Goal: Information Seeking & Learning: Learn about a topic

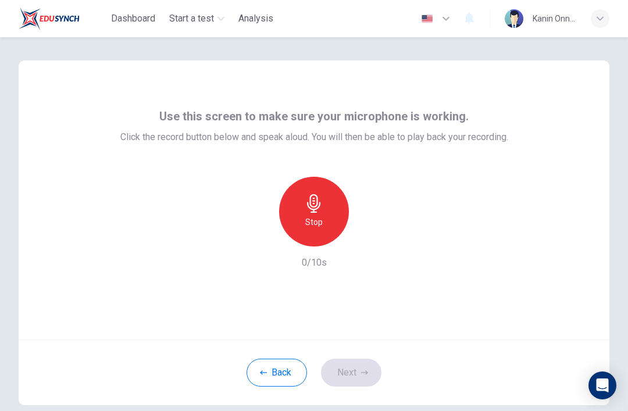
click at [320, 217] on h6 "Stop" at bounding box center [313, 222] width 17 height 14
click at [365, 377] on button "Next" at bounding box center [351, 373] width 60 height 28
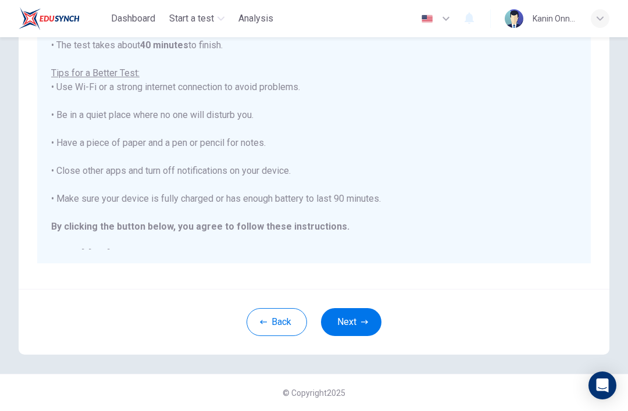
click at [366, 332] on button "Next" at bounding box center [351, 322] width 60 height 28
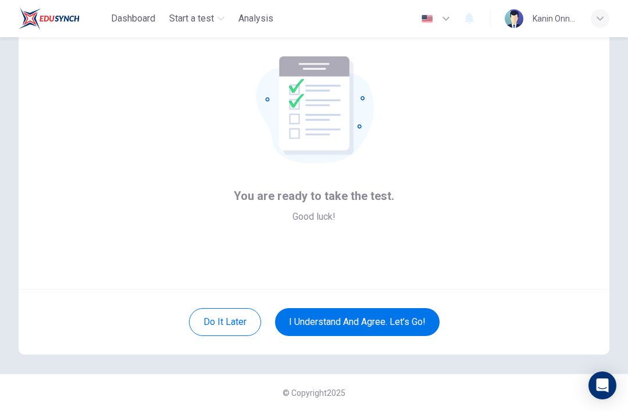
scroll to position [51, 0]
click at [377, 333] on button "I understand and agree. Let’s go!" at bounding box center [357, 322] width 165 height 28
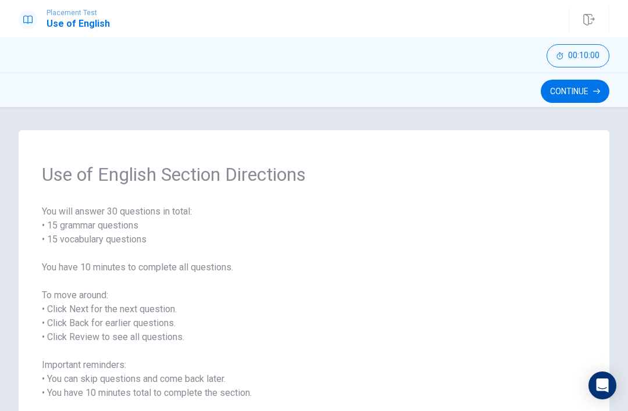
click at [600, 130] on div "Use of English Section Directions You will answer 30 questions in total: • 15 g…" at bounding box center [314, 259] width 628 height 304
click at [605, 81] on div "Continue" at bounding box center [314, 91] width 591 height 22
click at [598, 91] on icon "button" at bounding box center [596, 91] width 7 height 5
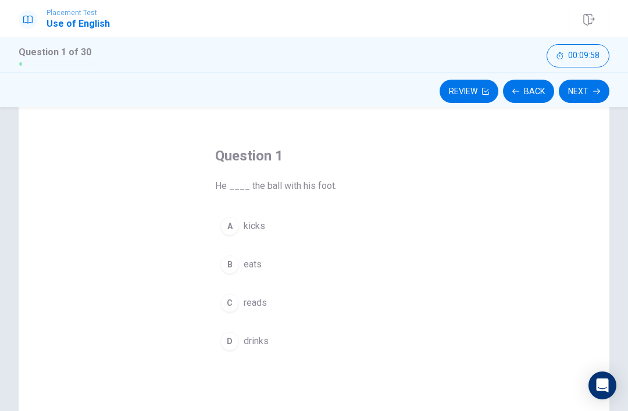
scroll to position [31, 0]
click at [261, 213] on button "A kicks" at bounding box center [314, 226] width 198 height 29
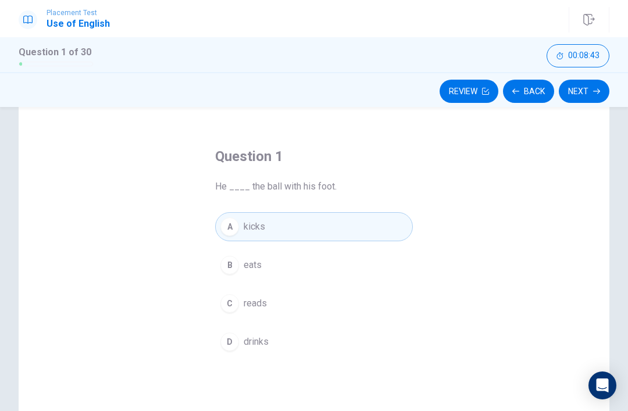
click at [590, 98] on button "Next" at bounding box center [584, 91] width 51 height 23
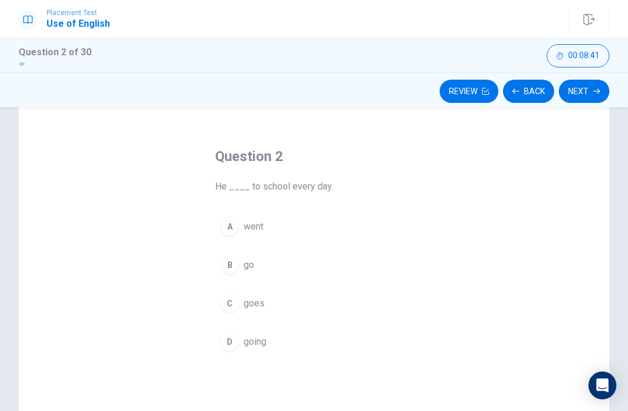
click at [235, 228] on div "A" at bounding box center [229, 226] width 19 height 19
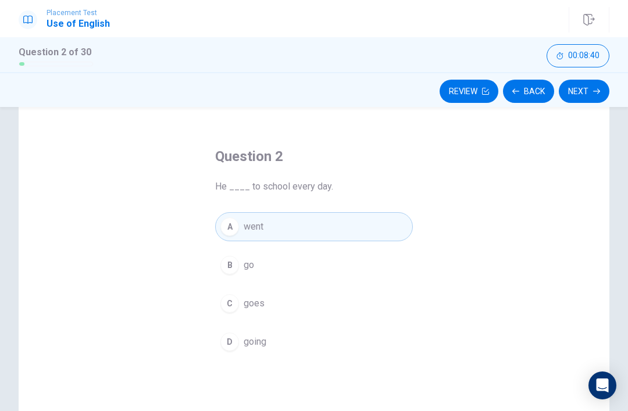
click at [581, 101] on button "Next" at bounding box center [584, 91] width 51 height 23
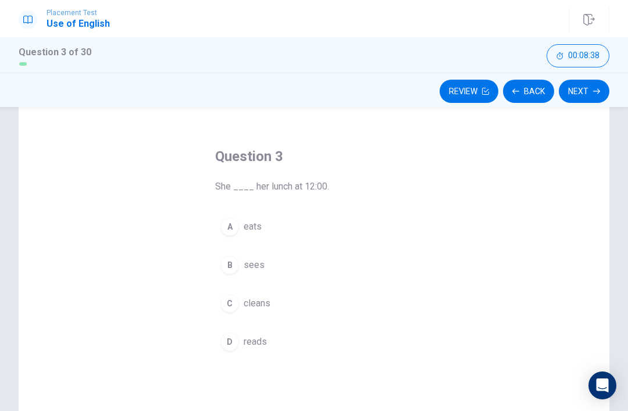
click at [258, 234] on button "A eats" at bounding box center [314, 226] width 198 height 29
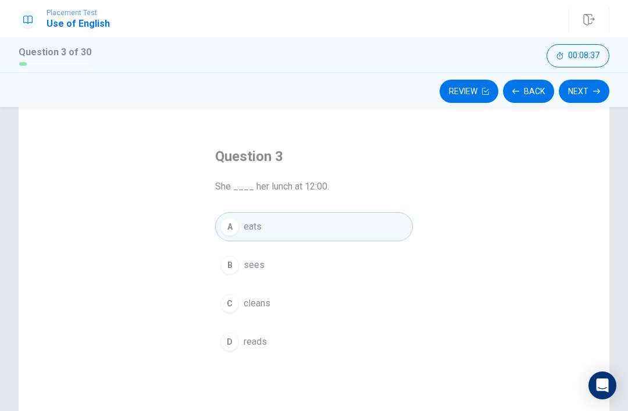
click at [590, 95] on button "Next" at bounding box center [584, 91] width 51 height 23
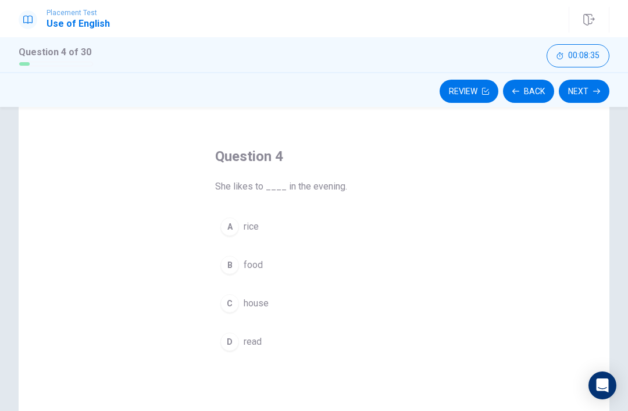
click at [256, 213] on button "A rice" at bounding box center [314, 226] width 198 height 29
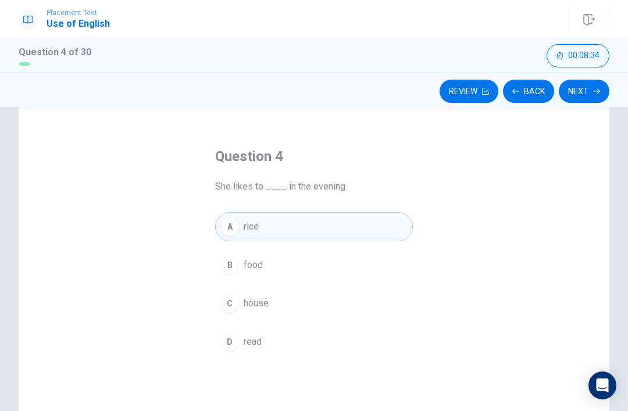
click at [578, 101] on button "Next" at bounding box center [584, 91] width 51 height 23
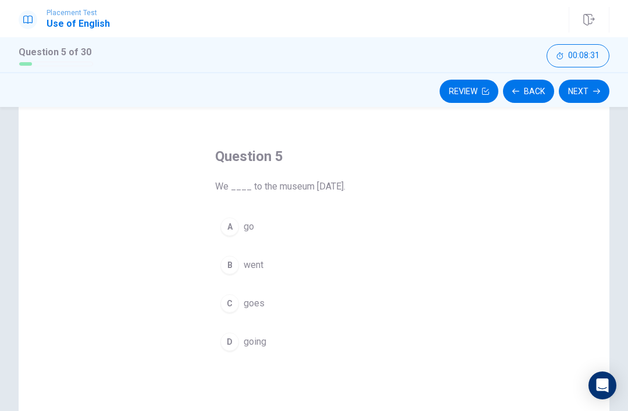
click at [233, 279] on button "B went" at bounding box center [314, 265] width 198 height 29
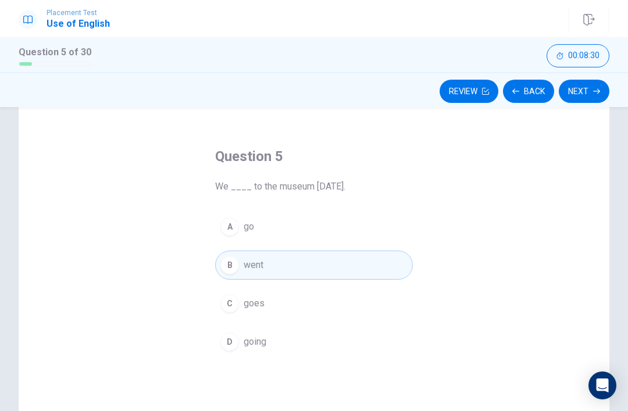
click at [591, 102] on button "Next" at bounding box center [584, 91] width 51 height 23
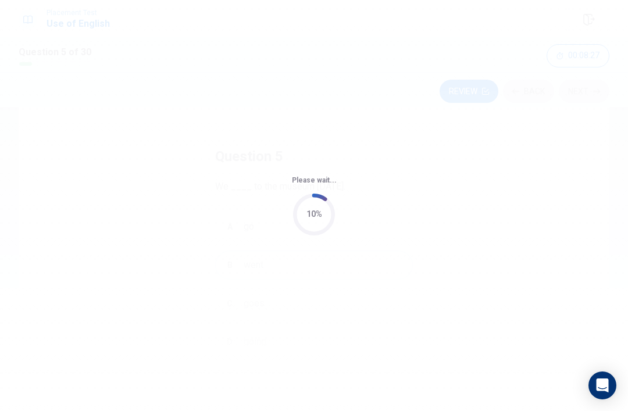
scroll to position [0, 0]
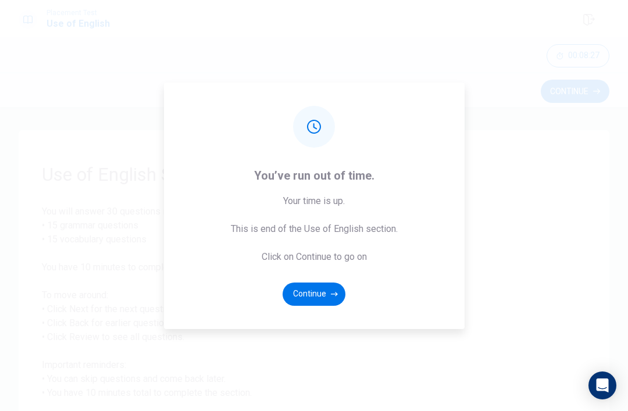
click at [319, 306] on button "Continue" at bounding box center [314, 294] width 63 height 23
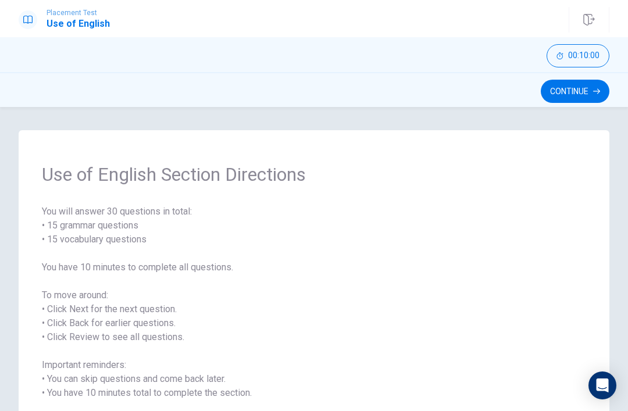
click at [579, 91] on button "Continue" at bounding box center [575, 91] width 69 height 23
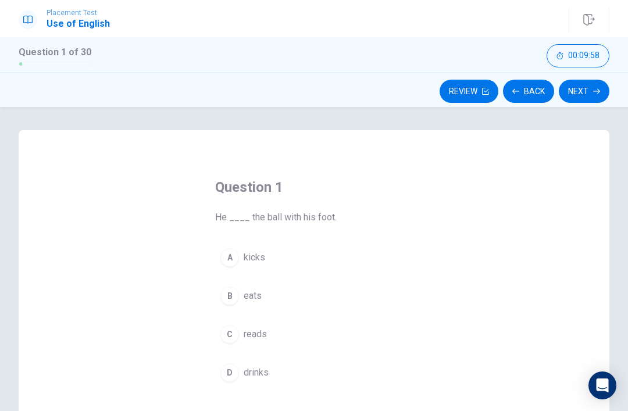
click at [580, 90] on button "Next" at bounding box center [584, 91] width 51 height 23
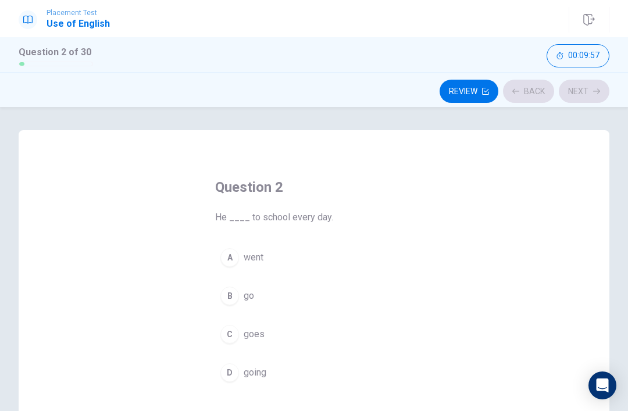
click at [587, 99] on button "Next" at bounding box center [584, 91] width 51 height 23
click at [587, 99] on div "Review Back Next" at bounding box center [314, 91] width 591 height 22
click at [580, 98] on div "Review Back Next" at bounding box center [314, 91] width 591 height 22
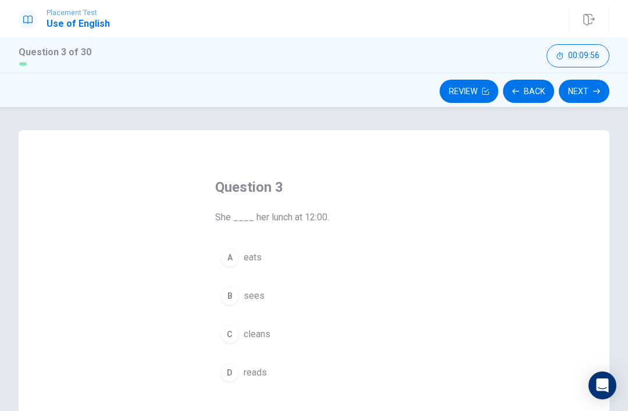
click at [587, 96] on button "Next" at bounding box center [584, 91] width 51 height 23
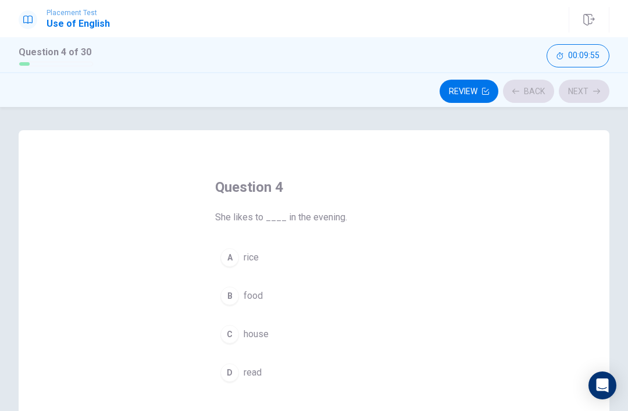
click at [592, 99] on div "Review Back Next" at bounding box center [314, 91] width 591 height 22
click at [586, 96] on button "Next" at bounding box center [584, 91] width 51 height 23
click at [587, 92] on div "Review Back Next" at bounding box center [314, 91] width 591 height 22
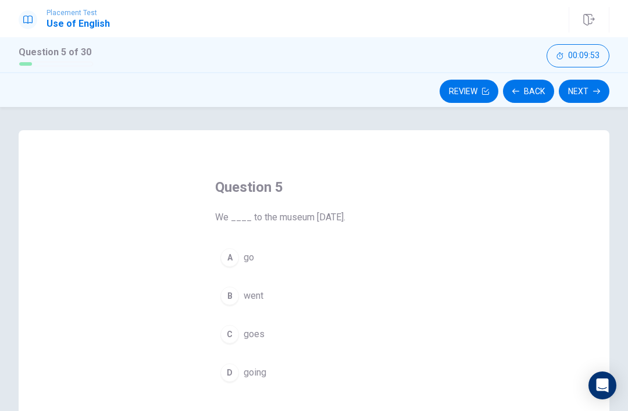
click at [229, 261] on div "A" at bounding box center [229, 257] width 19 height 19
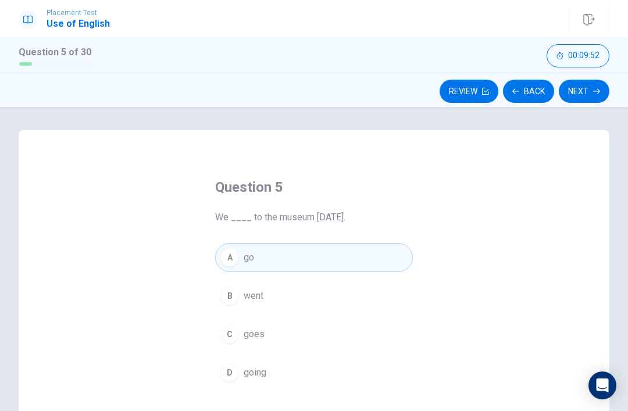
click at [575, 91] on button "Next" at bounding box center [584, 91] width 51 height 23
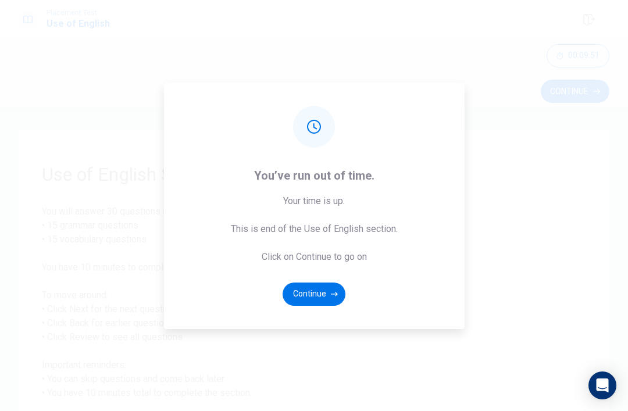
click at [319, 306] on button "Continue" at bounding box center [314, 294] width 63 height 23
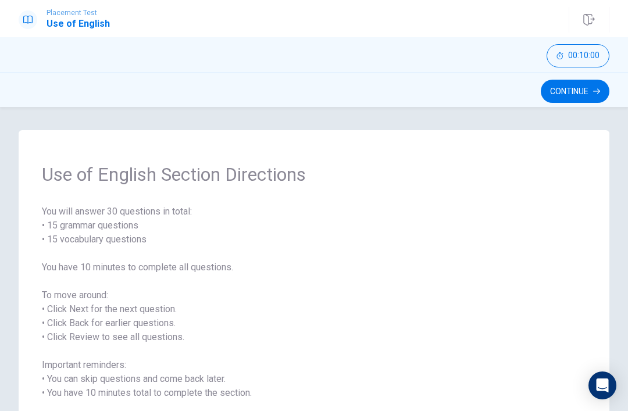
click at [580, 91] on button "Continue" at bounding box center [575, 91] width 69 height 23
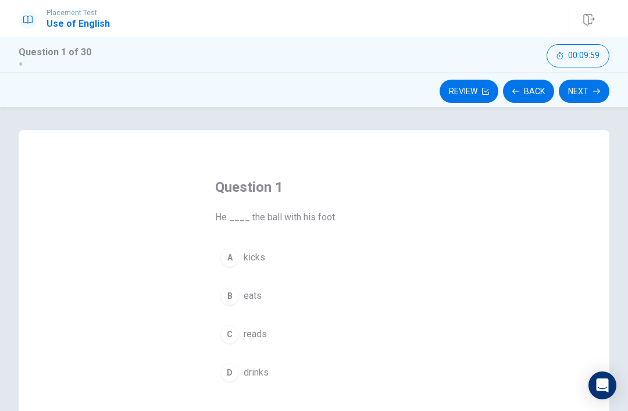
click at [236, 270] on button "A kicks" at bounding box center [314, 257] width 198 height 29
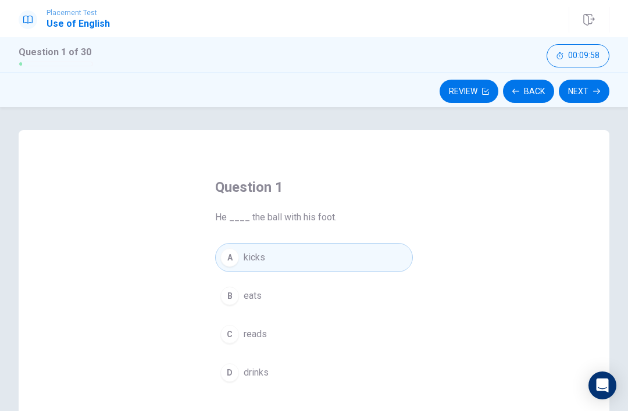
click at [582, 81] on button "Next" at bounding box center [584, 91] width 51 height 23
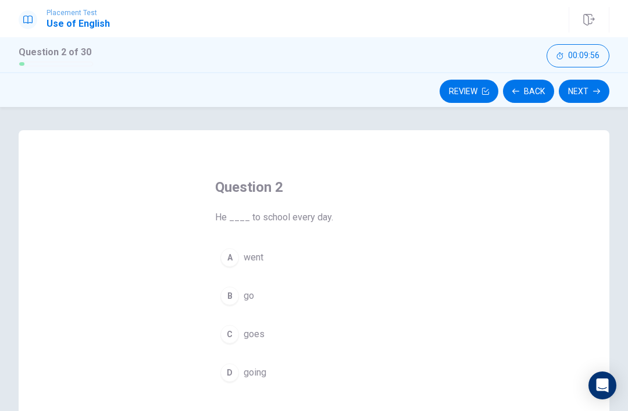
click at [231, 268] on button "A went" at bounding box center [314, 257] width 198 height 29
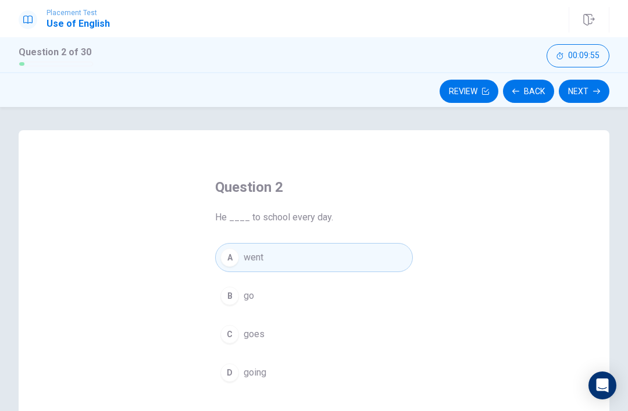
click at [578, 110] on div "Question 2 He ____ to school every day. A went B go C goes D going © Copyright …" at bounding box center [314, 259] width 628 height 304
click at [575, 100] on button "Next" at bounding box center [584, 91] width 51 height 23
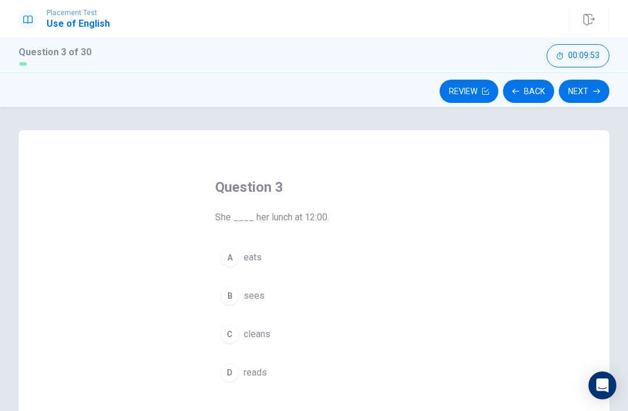
click at [239, 260] on button "A eats" at bounding box center [314, 257] width 198 height 29
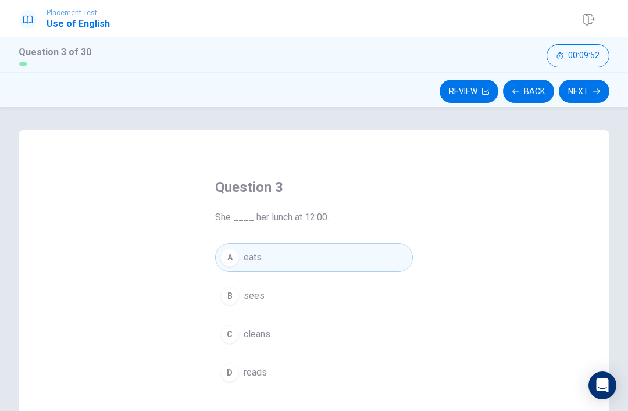
click at [597, 90] on icon "button" at bounding box center [596, 91] width 7 height 7
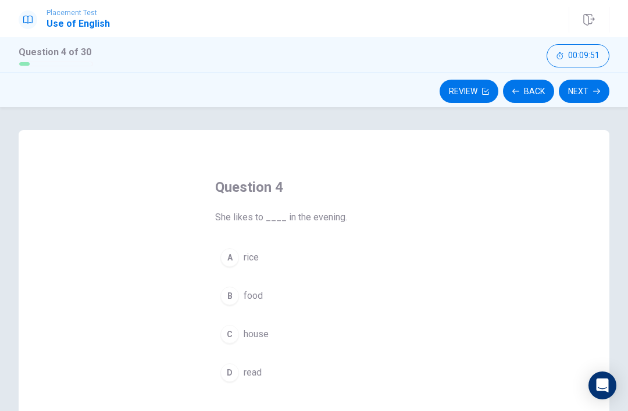
click at [238, 306] on button "B food" at bounding box center [314, 295] width 198 height 29
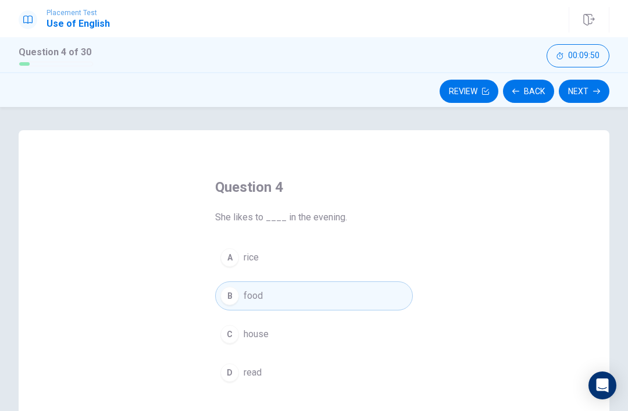
click at [559, 91] on button "Next" at bounding box center [584, 91] width 51 height 23
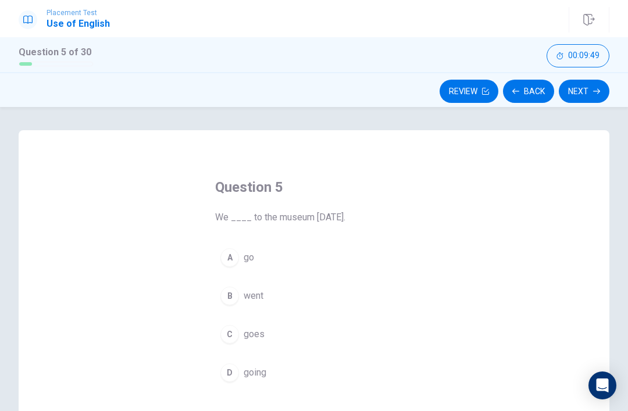
click at [243, 339] on button "C goes" at bounding box center [314, 334] width 198 height 29
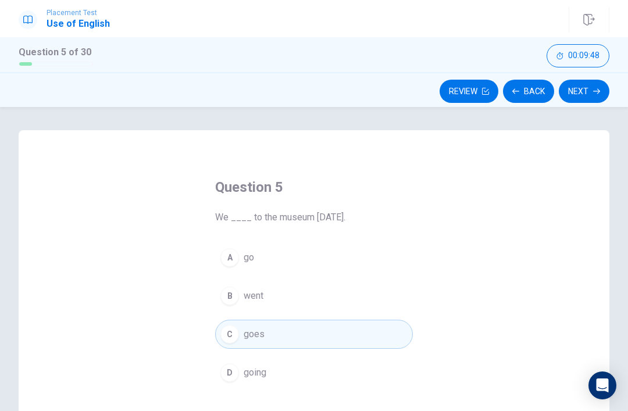
click at [589, 102] on button "Next" at bounding box center [584, 91] width 51 height 23
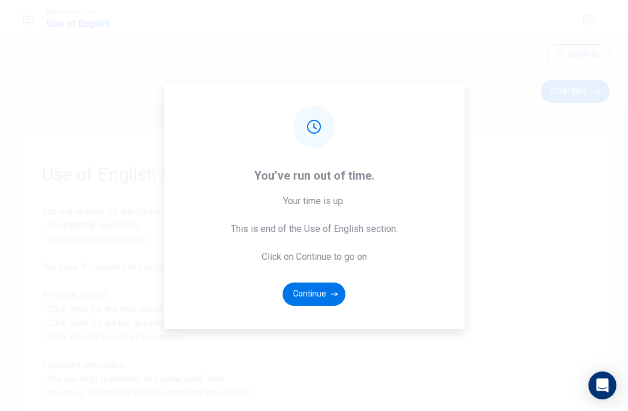
click at [310, 306] on button "Continue" at bounding box center [314, 294] width 63 height 23
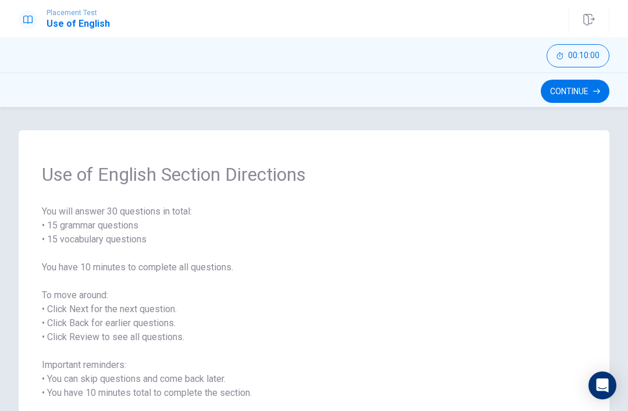
click at [569, 90] on button "Continue" at bounding box center [575, 91] width 69 height 23
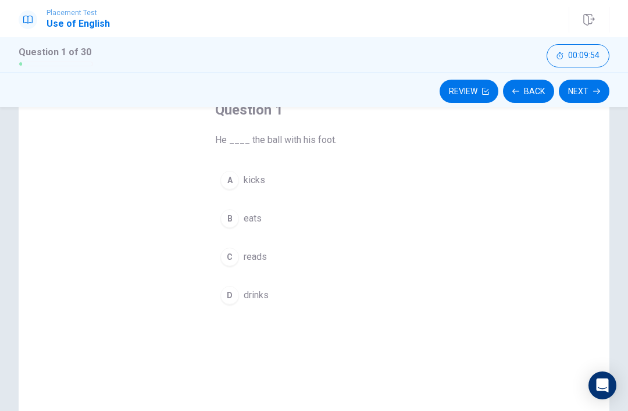
scroll to position [81, 0]
click at [276, 207] on button "B eats" at bounding box center [314, 215] width 198 height 29
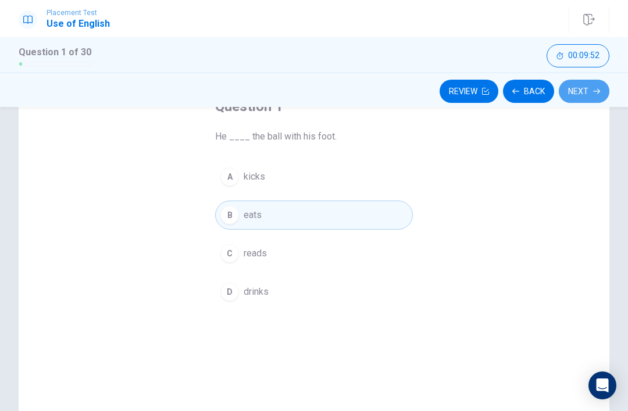
click at [579, 94] on button "Next" at bounding box center [584, 91] width 51 height 23
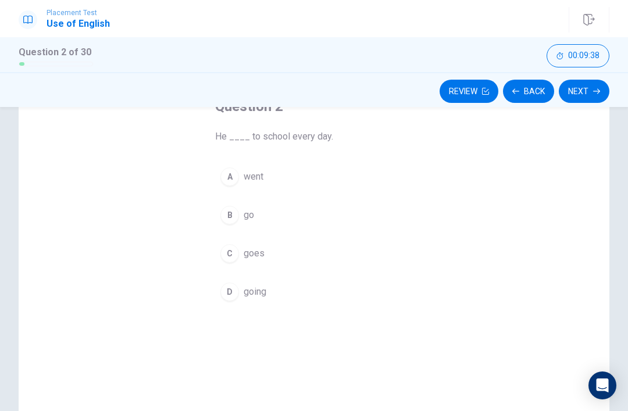
click at [519, 94] on icon "button" at bounding box center [515, 91] width 7 height 7
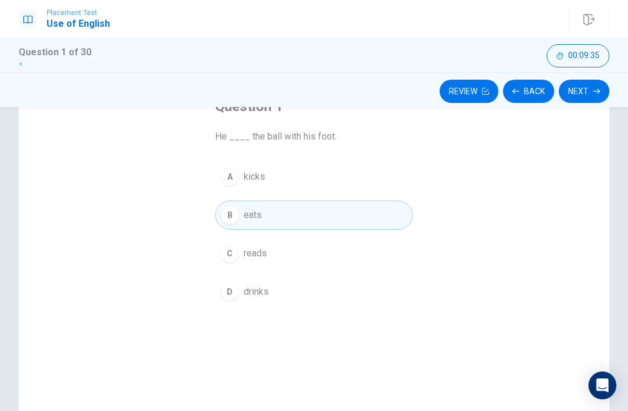
click at [591, 386] on div "Open Intercom Messenger" at bounding box center [602, 386] width 28 height 28
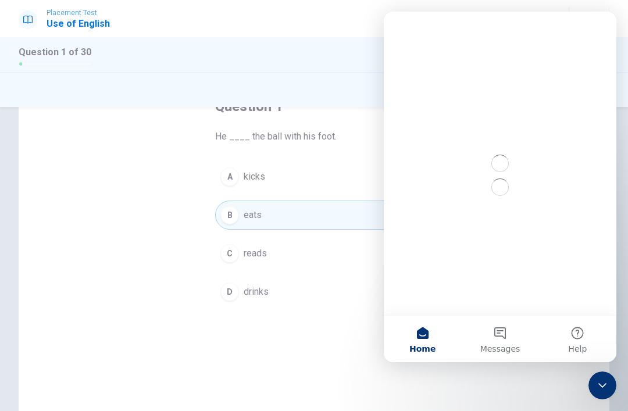
scroll to position [0, 0]
click at [282, 246] on button "C reads" at bounding box center [314, 253] width 198 height 29
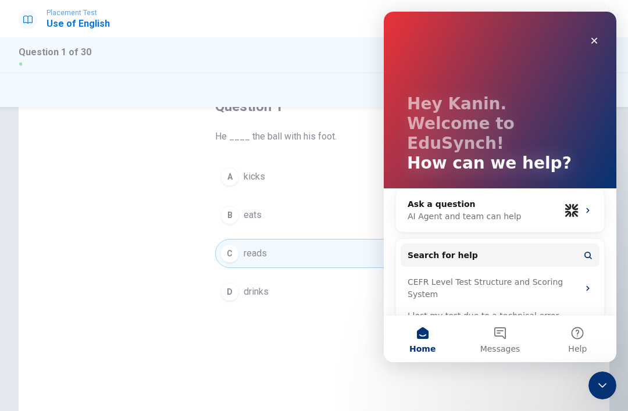
click at [589, 39] on div "Close" at bounding box center [594, 40] width 21 height 21
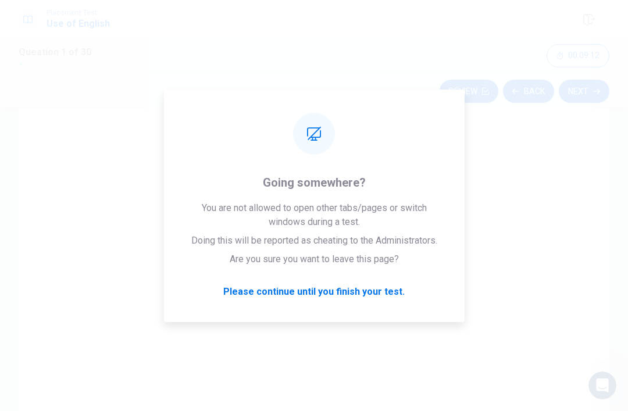
scroll to position [81, 0]
click at [269, 305] on button "D drinks" at bounding box center [314, 291] width 198 height 29
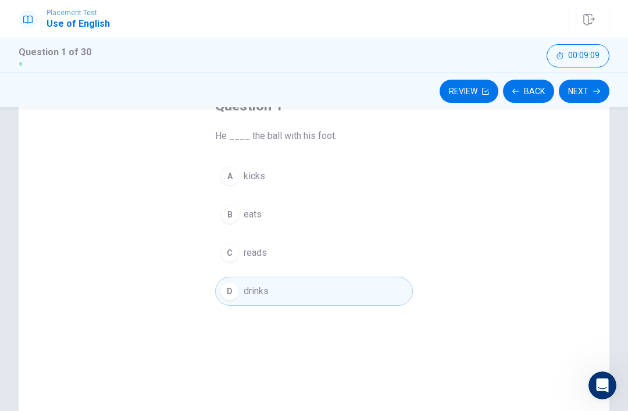
click at [584, 84] on button "Next" at bounding box center [584, 91] width 51 height 23
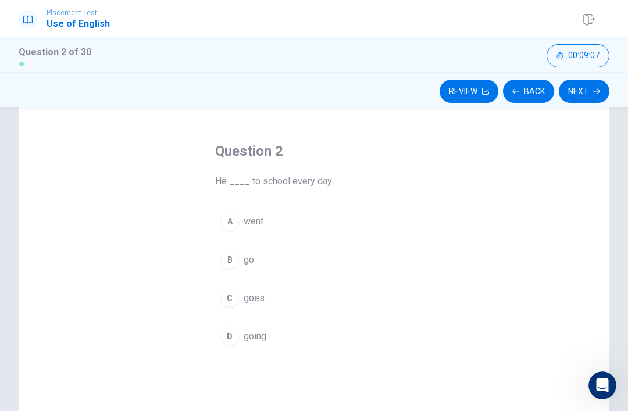
scroll to position [19, 0]
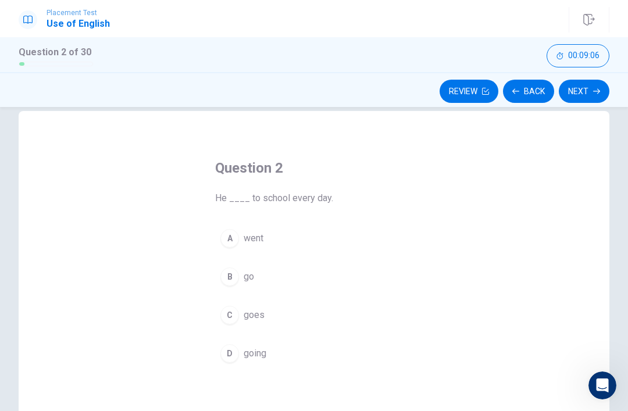
click at [349, 279] on button "B go" at bounding box center [314, 276] width 198 height 29
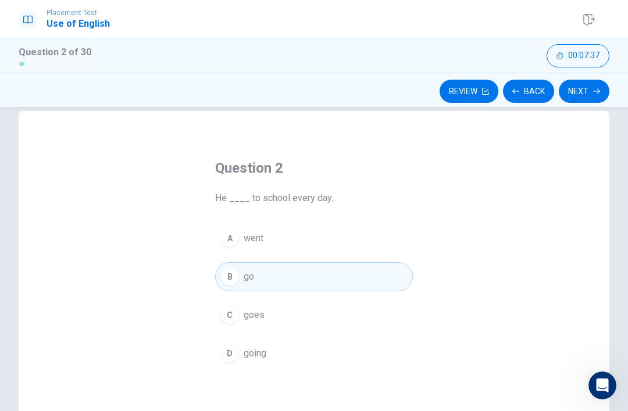
click at [601, 98] on button "Next" at bounding box center [584, 91] width 51 height 23
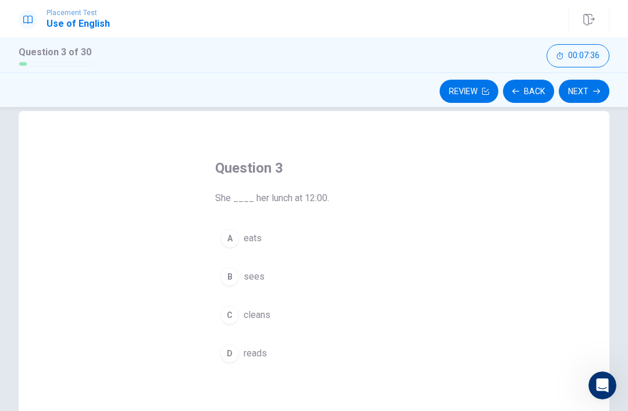
click at [313, 259] on div "A eats B sees C cleans D reads" at bounding box center [314, 296] width 198 height 144
click at [230, 267] on button "B sees" at bounding box center [314, 276] width 198 height 29
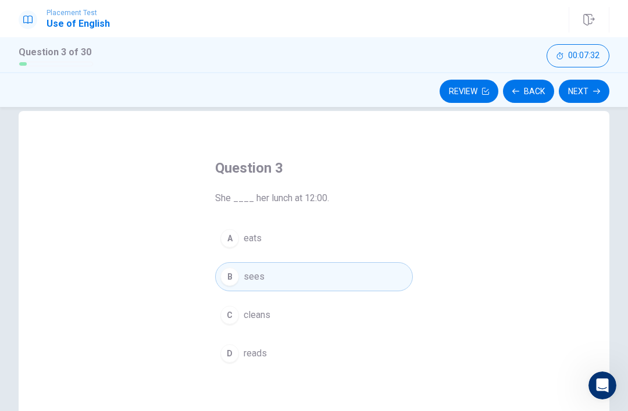
click at [584, 102] on button "Next" at bounding box center [584, 91] width 51 height 23
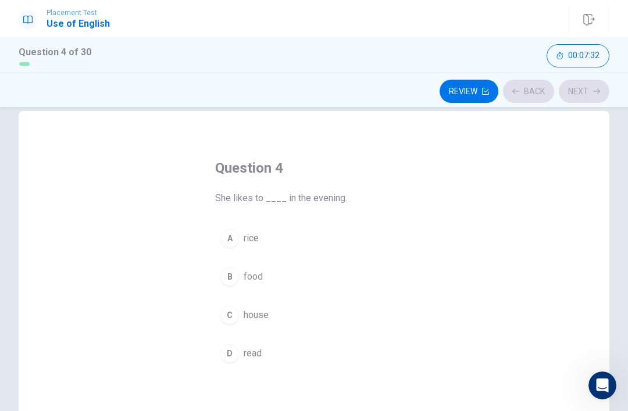
click at [573, 101] on div "Review Back Next" at bounding box center [314, 91] width 591 height 22
click at [249, 259] on div "A rice B food C house D read" at bounding box center [314, 296] width 198 height 144
click at [217, 292] on div "A rice B food C house D read" at bounding box center [314, 296] width 198 height 144
click at [240, 272] on button "B food" at bounding box center [314, 276] width 198 height 29
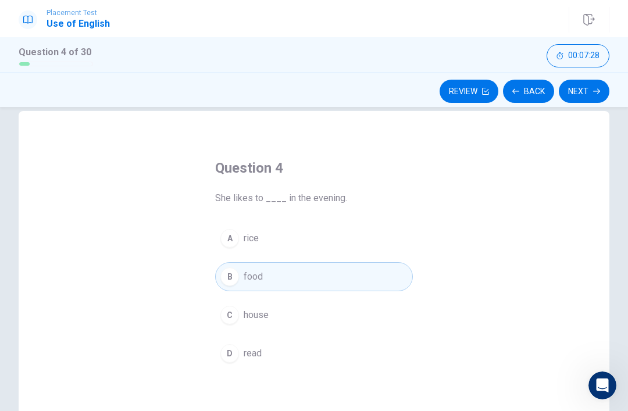
click at [567, 107] on div "Question 4 She likes to ____ in the evening. A rice B food C house D read © Cop…" at bounding box center [314, 259] width 628 height 304
click at [577, 100] on button "Next" at bounding box center [584, 91] width 51 height 23
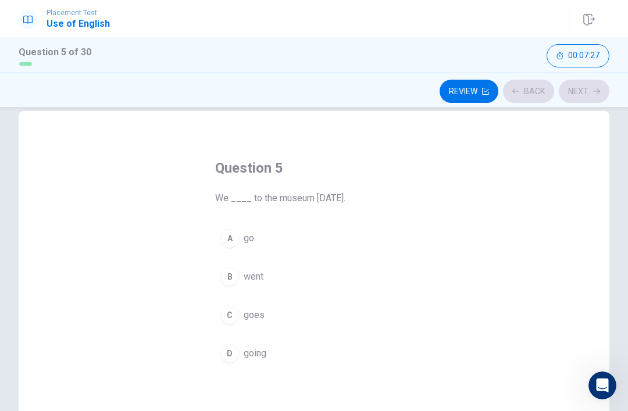
click at [586, 95] on div "Review Back Next" at bounding box center [314, 91] width 591 height 22
click at [250, 252] on button "A go" at bounding box center [314, 238] width 198 height 29
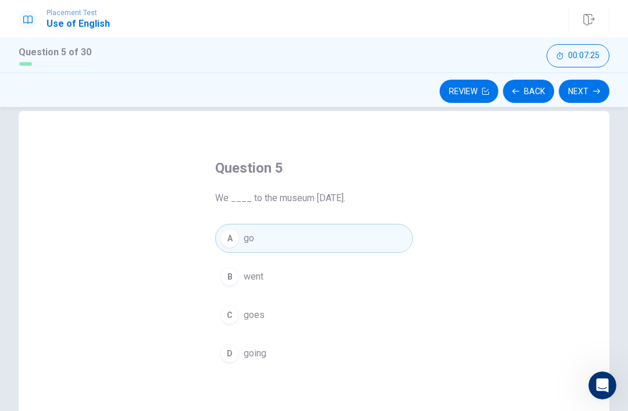
click at [570, 108] on div "Question 5 We ____ to the museum yesterday. A go B went C goes D going © Copyri…" at bounding box center [314, 259] width 628 height 304
click at [593, 93] on icon "button" at bounding box center [596, 91] width 7 height 7
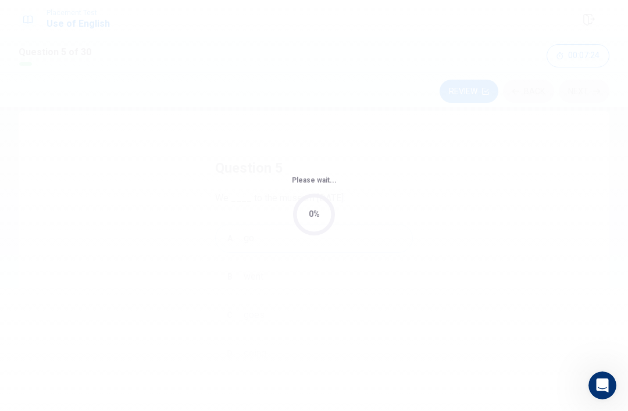
click at [592, 93] on div "Please wait... 0%" at bounding box center [314, 205] width 628 height 411
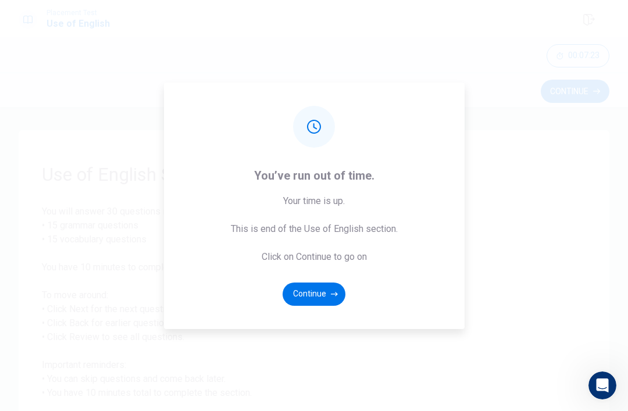
click at [499, 245] on div "You’ve run out of time. Your time is up. This is end of the Use of English sect…" at bounding box center [314, 205] width 628 height 411
click at [312, 306] on button "Continue" at bounding box center [314, 294] width 63 height 23
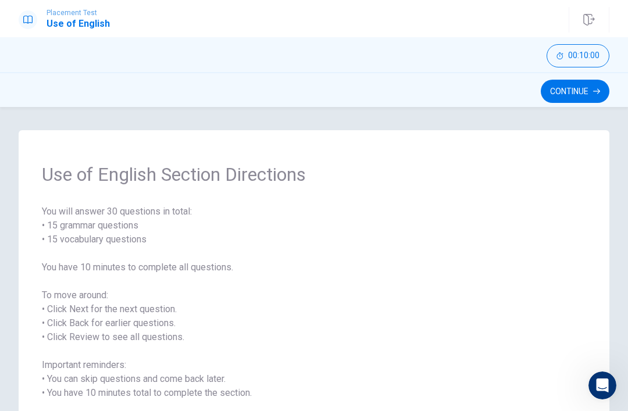
click at [552, 70] on div "00:10:00" at bounding box center [314, 54] width 628 height 35
click at [561, 66] on button "00:10:00" at bounding box center [578, 55] width 63 height 23
click at [560, 65] on div at bounding box center [314, 55] width 591 height 23
click at [544, 74] on div "Continue" at bounding box center [314, 89] width 628 height 35
click at [560, 94] on button "Continue" at bounding box center [575, 91] width 69 height 23
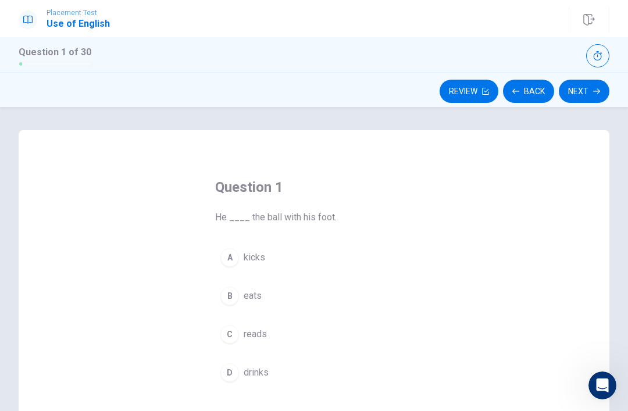
click at [248, 271] on button "A kicks" at bounding box center [314, 257] width 198 height 29
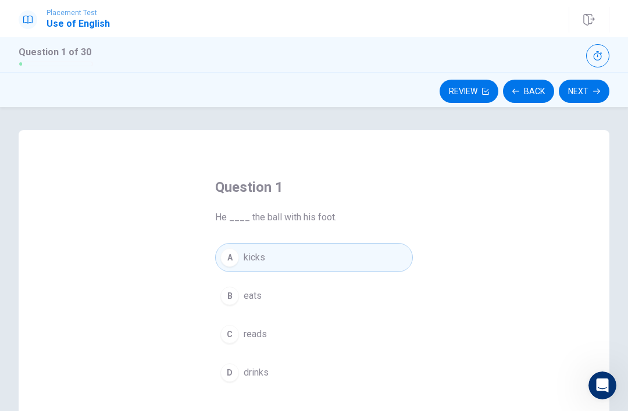
click at [549, 76] on div "Review Back Next" at bounding box center [314, 89] width 628 height 35
click at [588, 57] on button "button" at bounding box center [597, 55] width 23 height 23
click at [592, 66] on button "00:09:57" at bounding box center [578, 55] width 63 height 23
click at [580, 98] on button "Next" at bounding box center [584, 91] width 51 height 23
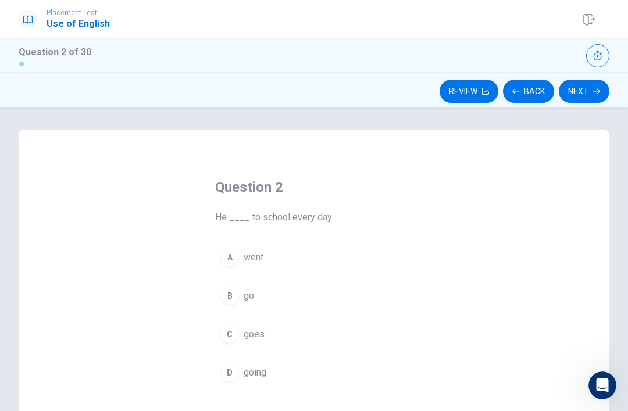
click at [252, 246] on button "A went" at bounding box center [314, 257] width 198 height 29
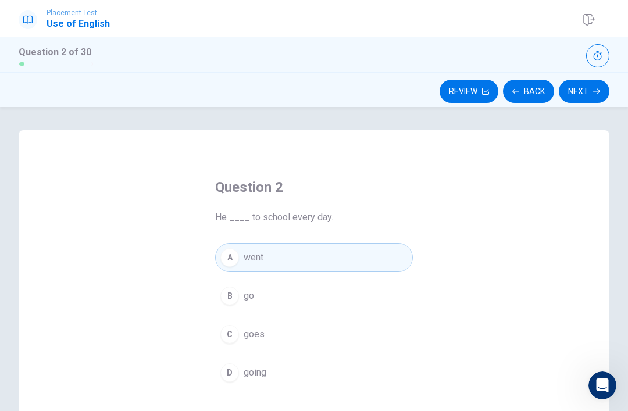
click at [593, 91] on icon "button" at bounding box center [596, 91] width 7 height 7
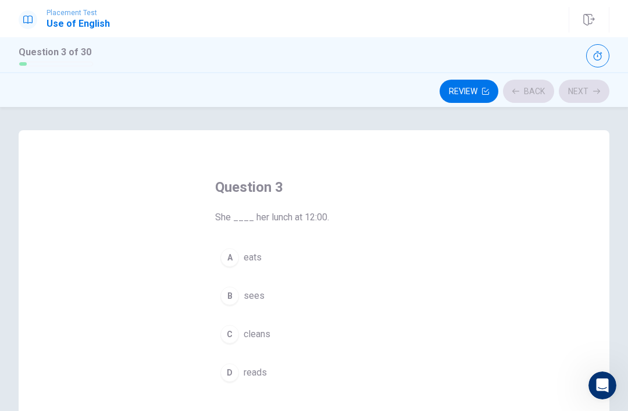
click at [283, 290] on button "B sees" at bounding box center [314, 295] width 198 height 29
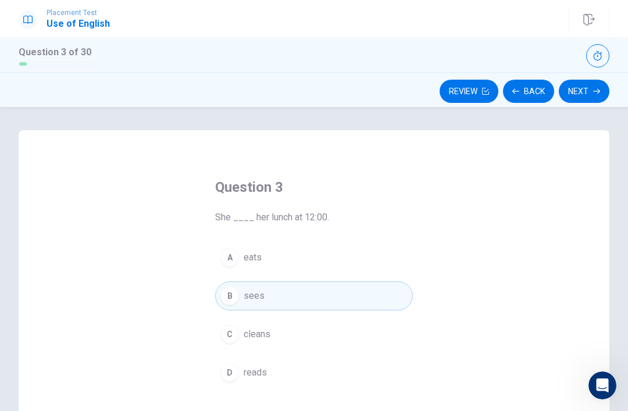
click at [622, 54] on div "Question 3 of 30" at bounding box center [314, 55] width 628 height 23
click at [592, 90] on button "Next" at bounding box center [584, 91] width 51 height 23
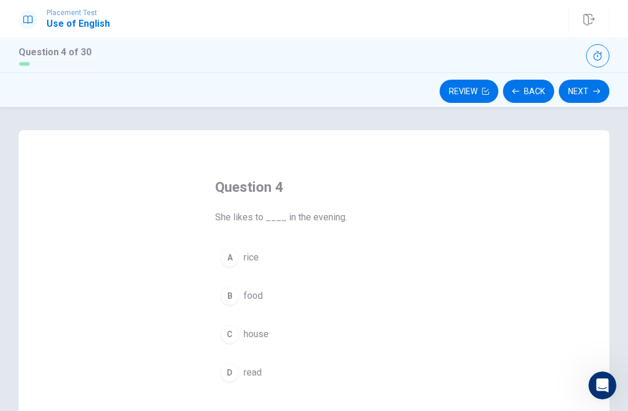
click at [254, 286] on button "B food" at bounding box center [314, 295] width 198 height 29
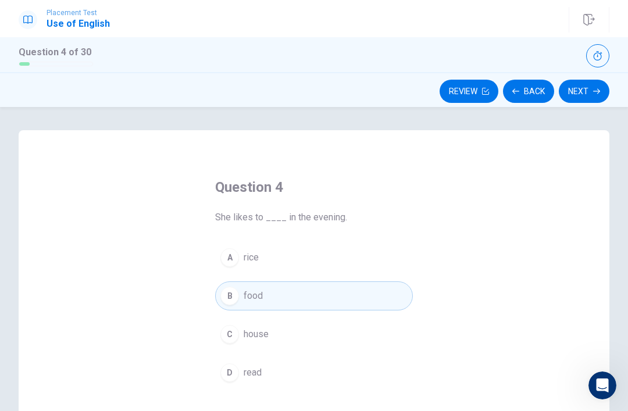
click at [234, 282] on button "B food" at bounding box center [314, 295] width 198 height 29
click at [602, 101] on button "Next" at bounding box center [584, 91] width 51 height 23
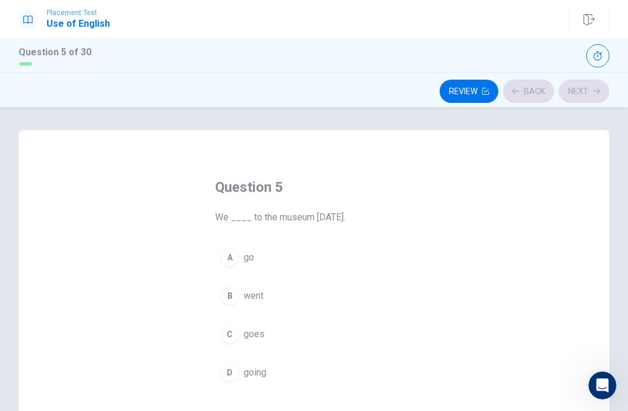
click at [563, 99] on div "Review Back Next" at bounding box center [314, 91] width 591 height 22
click at [169, 247] on div "Question 5 We ____ to the museum yesterday. A go B went C goes D going" at bounding box center [314, 332] width 591 height 404
click at [241, 253] on button "A go" at bounding box center [314, 257] width 198 height 29
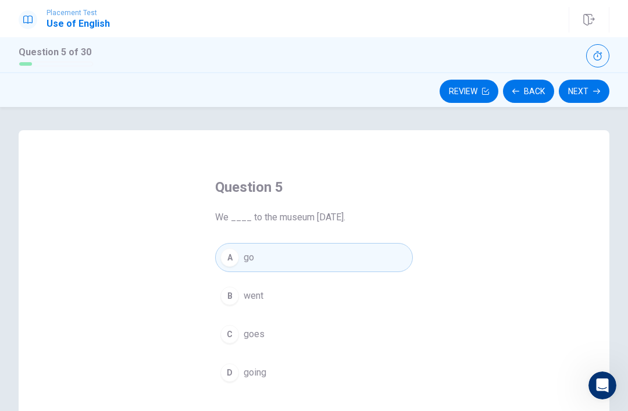
click at [254, 309] on button "B went" at bounding box center [314, 295] width 198 height 29
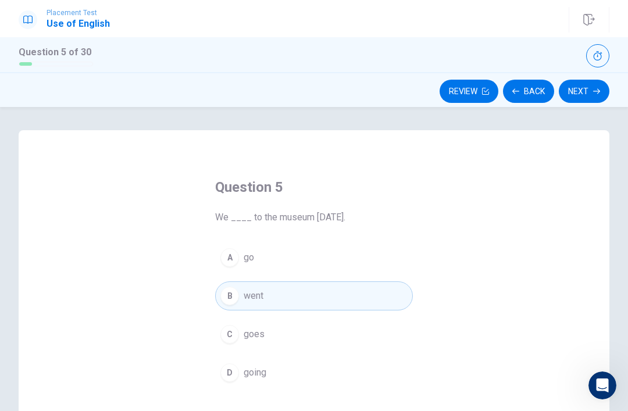
click at [583, 87] on button "Next" at bounding box center [584, 91] width 51 height 23
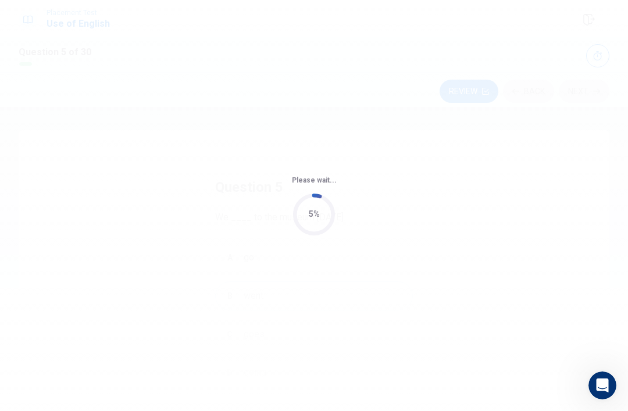
click at [276, 268] on div "Please wait... 5%" at bounding box center [314, 205] width 628 height 411
click at [574, 59] on div "Please wait... 5%" at bounding box center [314, 205] width 628 height 411
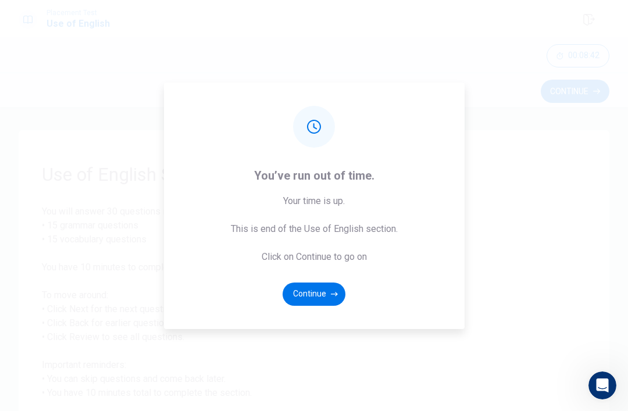
click at [320, 302] on button "Continue" at bounding box center [314, 294] width 63 height 23
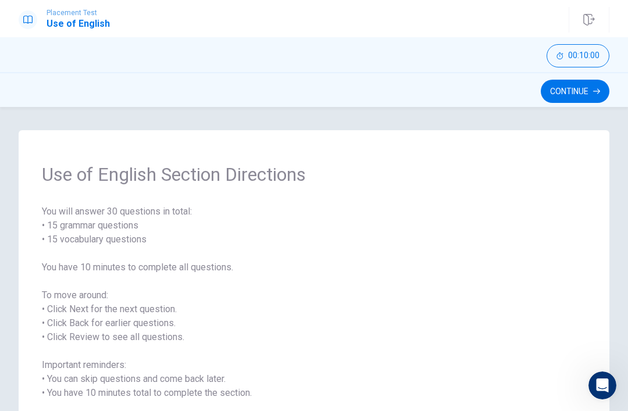
click at [586, 97] on button "Continue" at bounding box center [575, 91] width 69 height 23
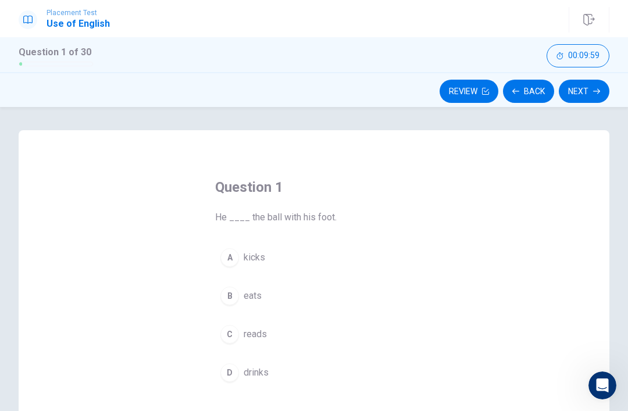
click at [234, 282] on button "B eats" at bounding box center [314, 295] width 198 height 29
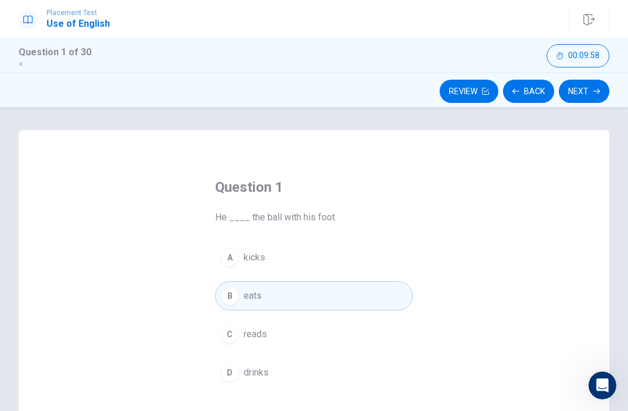
click at [587, 94] on button "Next" at bounding box center [584, 91] width 51 height 23
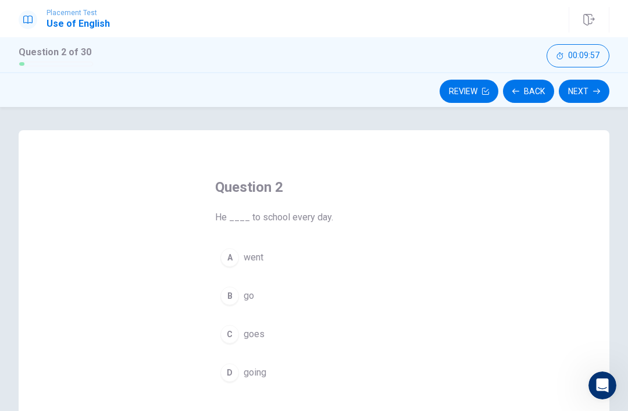
click at [205, 335] on div "Question 2 He ____ to school every day. A went B go C goes D going" at bounding box center [314, 282] width 244 height 247
click at [592, 90] on button "Next" at bounding box center [584, 91] width 51 height 23
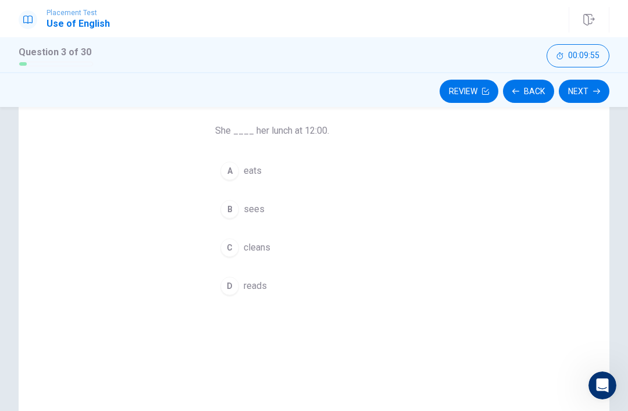
click at [587, 97] on button "Next" at bounding box center [584, 91] width 51 height 23
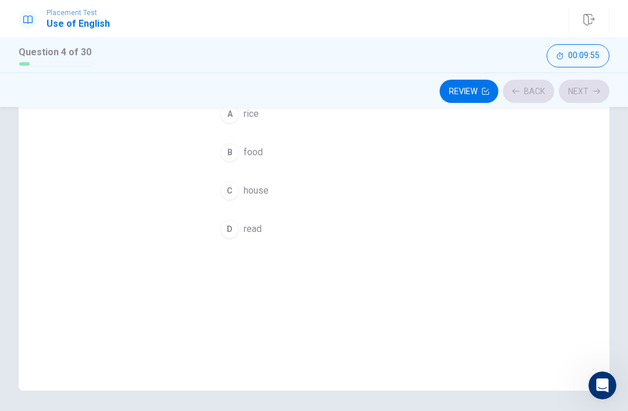
click at [587, 97] on div "Review Back Next" at bounding box center [314, 91] width 591 height 22
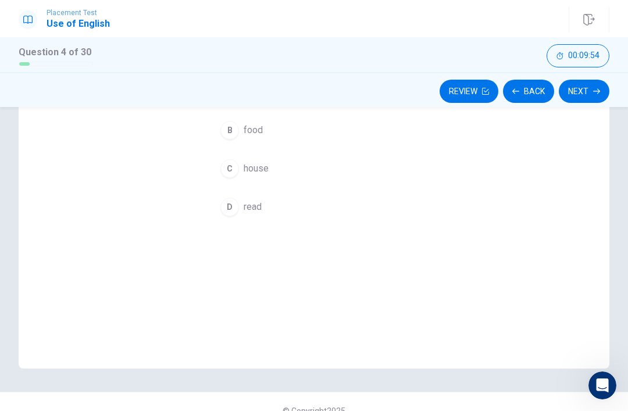
scroll to position [169, 0]
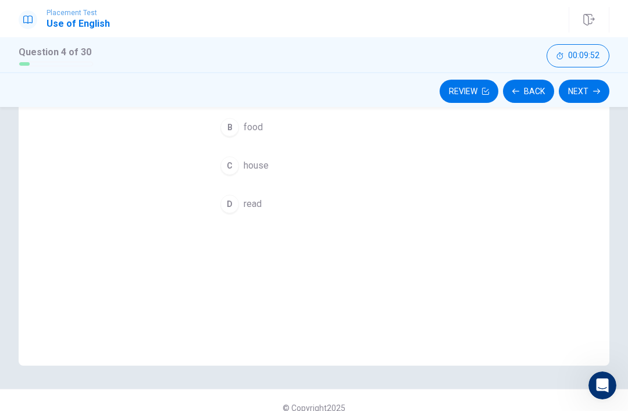
click at [575, 102] on button "Next" at bounding box center [584, 91] width 51 height 23
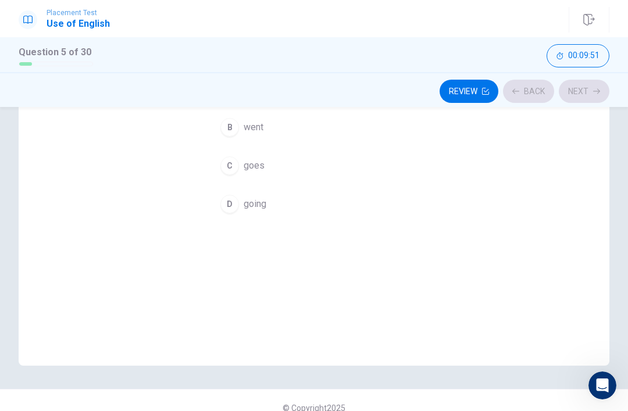
click at [201, 229] on div "Question 5 We ____ to the museum yesterday. A go B went C goes D going" at bounding box center [314, 114] width 244 height 247
click at [590, 98] on button "Next" at bounding box center [584, 91] width 51 height 23
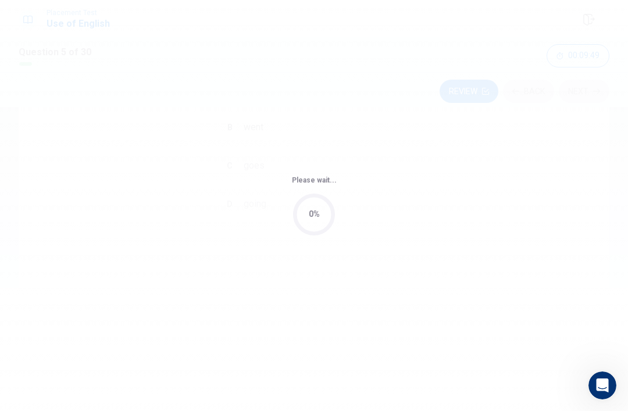
click at [219, 247] on div "Please wait... 0%" at bounding box center [314, 205] width 628 height 411
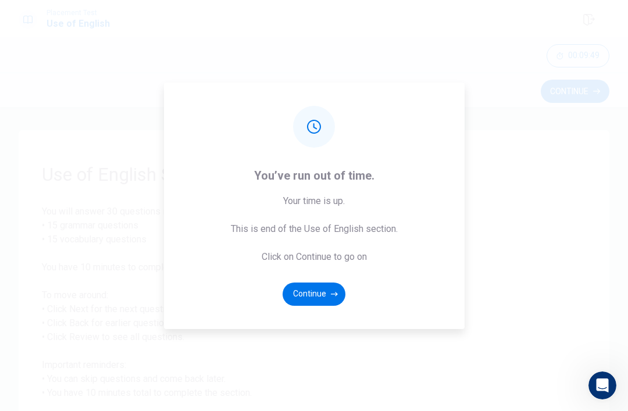
click at [327, 306] on button "Continue" at bounding box center [314, 294] width 63 height 23
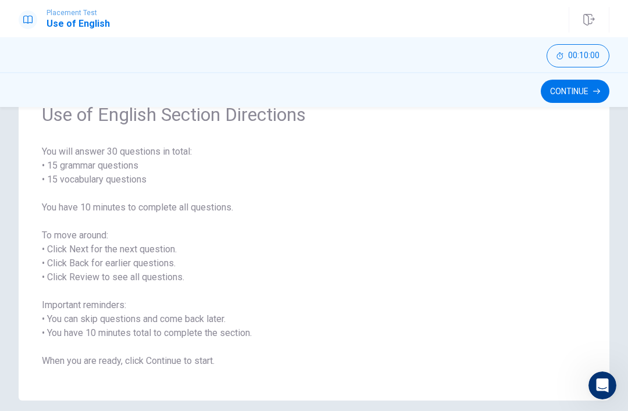
scroll to position [58, 0]
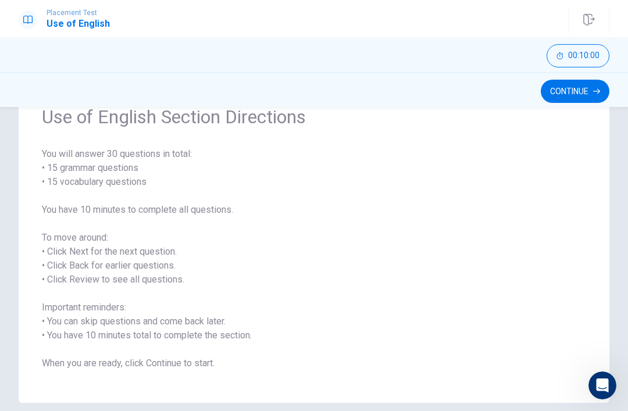
click at [566, 102] on button "Continue" at bounding box center [575, 91] width 69 height 23
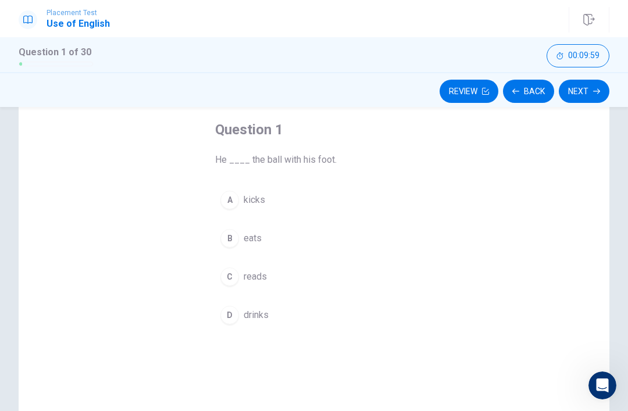
click at [228, 289] on button "C reads" at bounding box center [314, 276] width 198 height 29
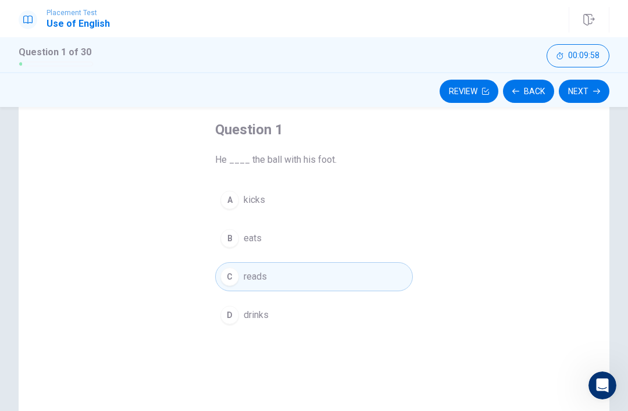
click at [591, 88] on button "Next" at bounding box center [584, 91] width 51 height 23
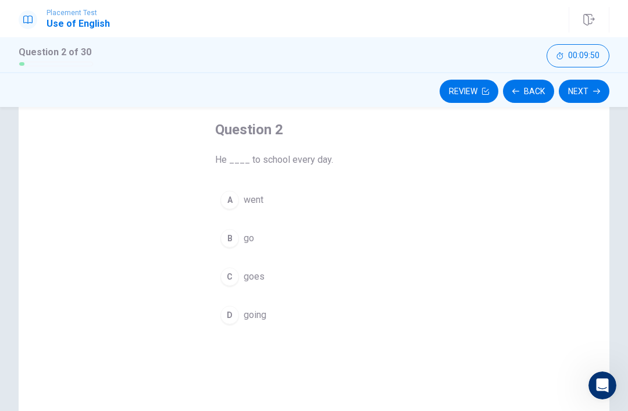
click at [247, 305] on button "D going" at bounding box center [314, 315] width 198 height 29
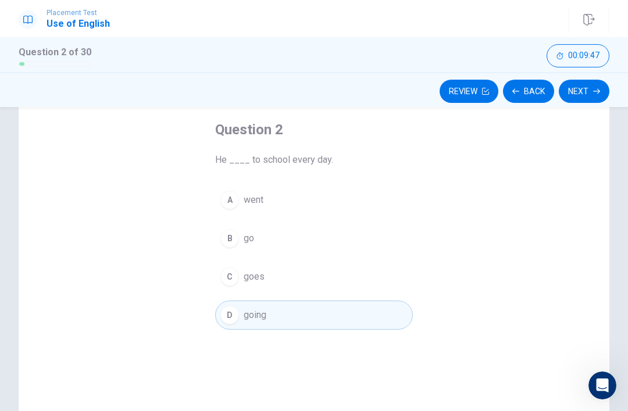
click at [563, 99] on button "Next" at bounding box center [584, 91] width 51 height 23
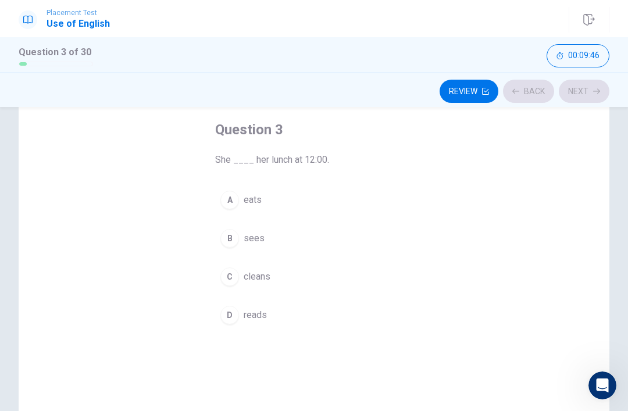
click at [575, 99] on div "Review Back Next" at bounding box center [314, 91] width 591 height 22
click at [251, 280] on span "cleans" at bounding box center [257, 277] width 27 height 14
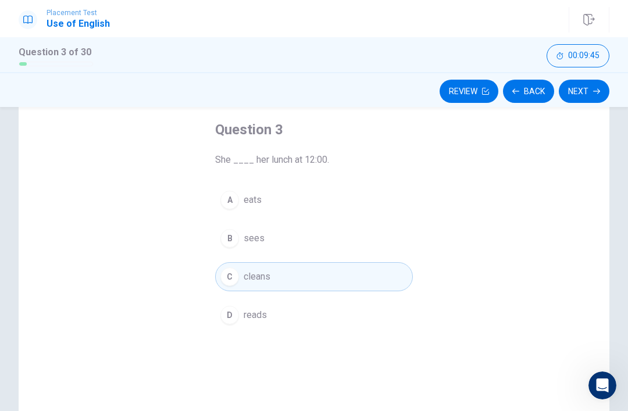
click at [573, 87] on button "Next" at bounding box center [584, 91] width 51 height 23
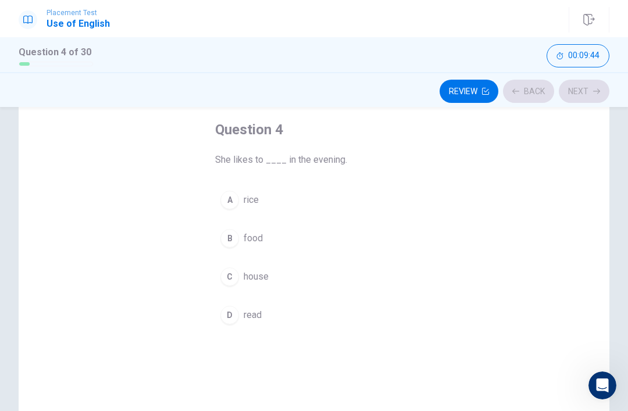
click at [276, 302] on button "D read" at bounding box center [314, 315] width 198 height 29
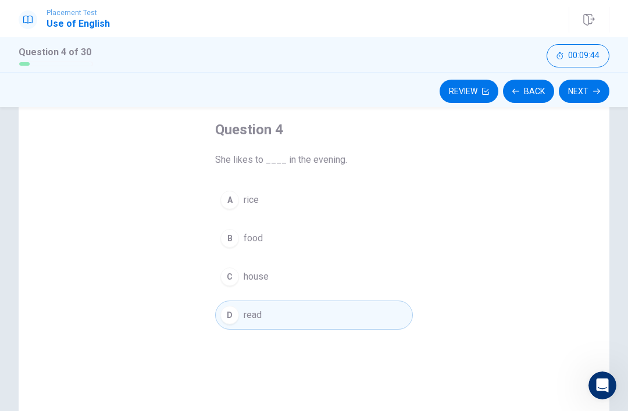
click at [244, 310] on span "read" at bounding box center [253, 315] width 18 height 14
click at [561, 92] on button "Next" at bounding box center [584, 91] width 51 height 23
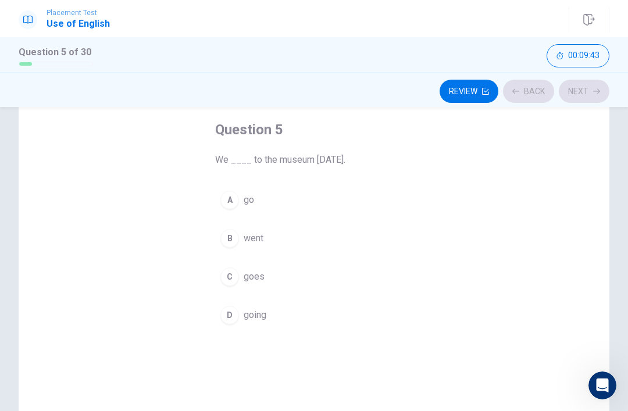
click at [590, 84] on div "Review Back Next" at bounding box center [314, 91] width 591 height 22
click at [245, 264] on button "C goes" at bounding box center [314, 276] width 198 height 29
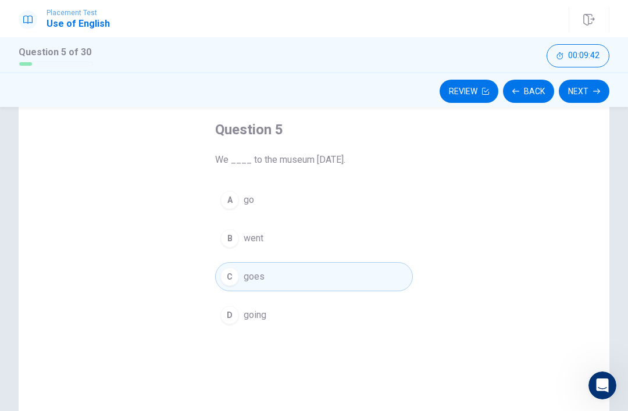
click at [542, 84] on button "Back" at bounding box center [528, 91] width 51 height 23
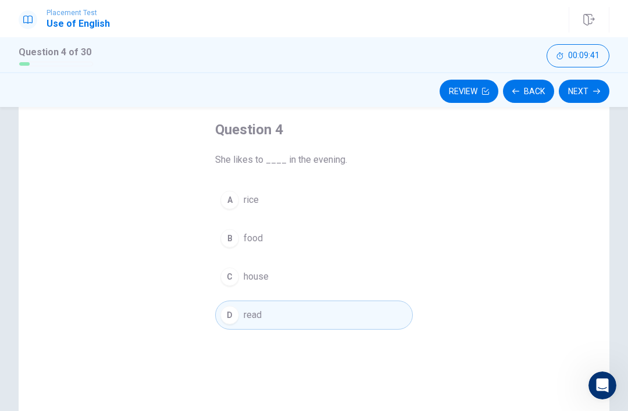
click at [599, 90] on icon "button" at bounding box center [596, 91] width 7 height 7
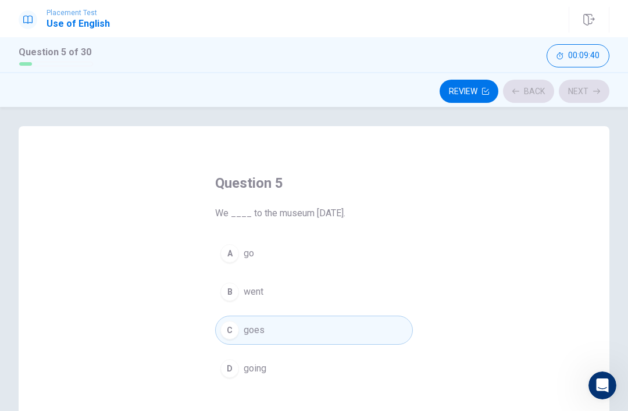
scroll to position [0, 0]
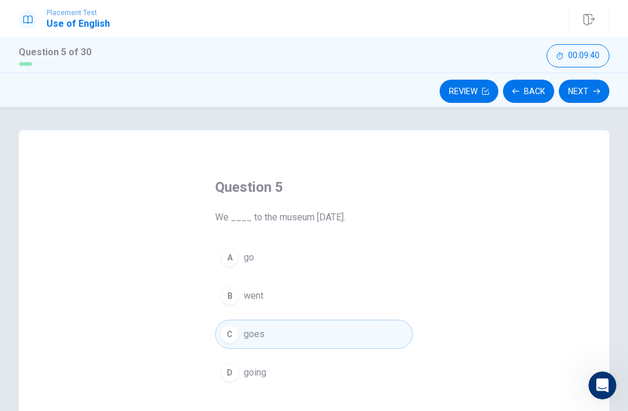
click at [273, 240] on div "Question 5 We ____ to the museum yesterday. A go B went C goes D going" at bounding box center [314, 282] width 244 height 247
click at [571, 94] on button "Next" at bounding box center [584, 91] width 51 height 23
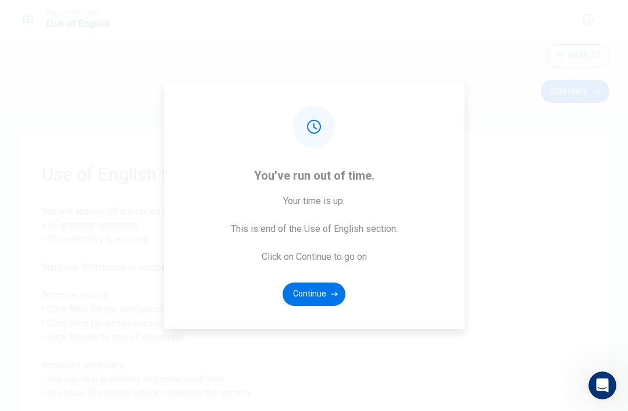
click at [301, 306] on button "Continue" at bounding box center [314, 294] width 63 height 23
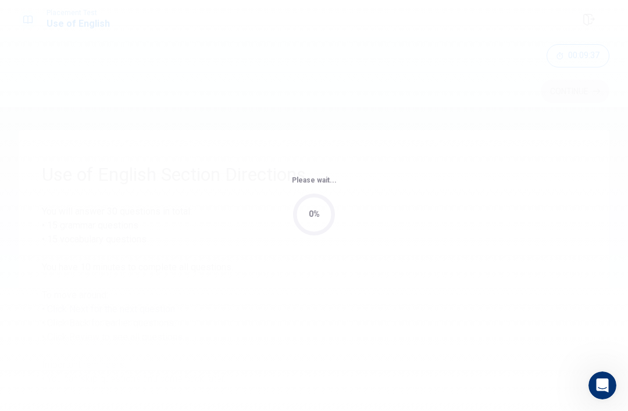
click at [622, 407] on div "Please wait... 0%" at bounding box center [314, 205] width 628 height 411
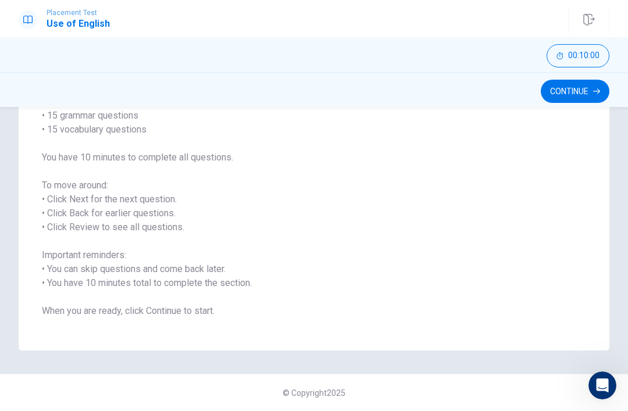
scroll to position [110, 0]
click at [577, 80] on button "Continue" at bounding box center [575, 91] width 69 height 23
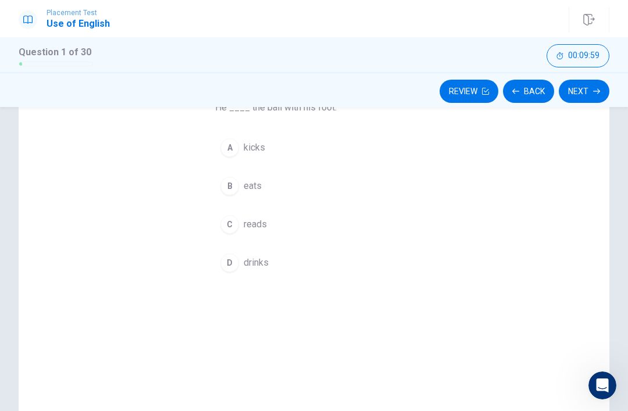
click at [280, 212] on button "C reads" at bounding box center [314, 224] width 198 height 29
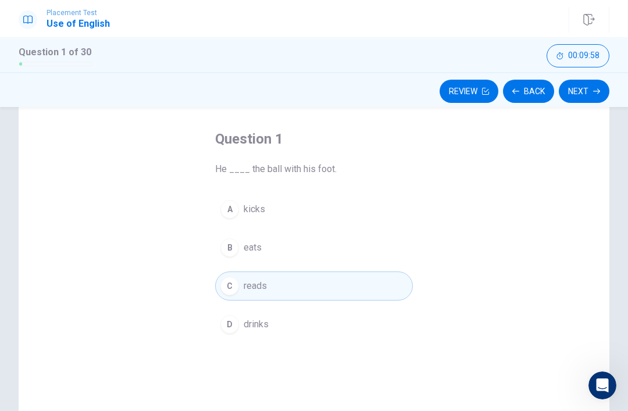
scroll to position [44, 0]
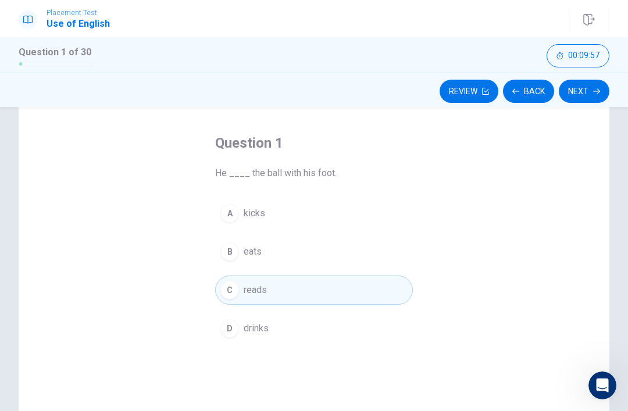
click at [608, 80] on div "Review Back Next" at bounding box center [314, 91] width 591 height 22
click at [583, 98] on button "Next" at bounding box center [584, 91] width 51 height 23
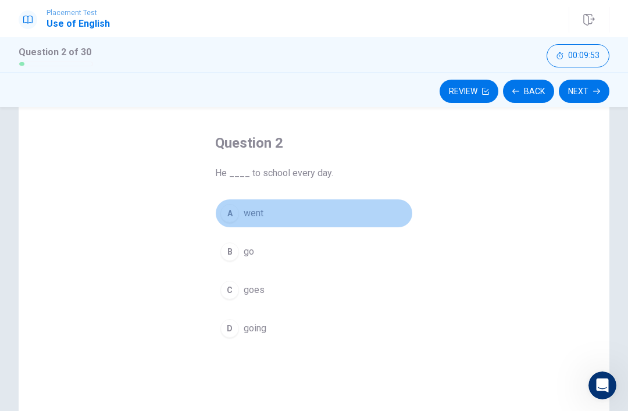
click at [260, 226] on button "A went" at bounding box center [314, 213] width 198 height 29
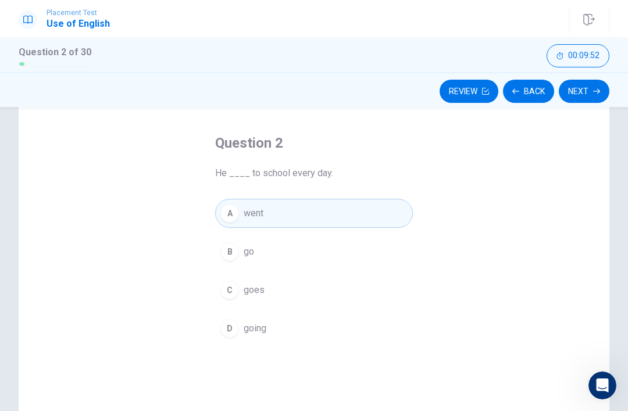
click at [574, 83] on button "Next" at bounding box center [584, 91] width 51 height 23
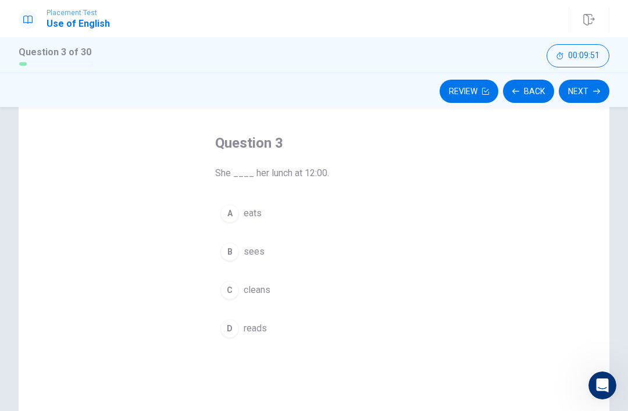
click at [257, 222] on button "A eats" at bounding box center [314, 213] width 198 height 29
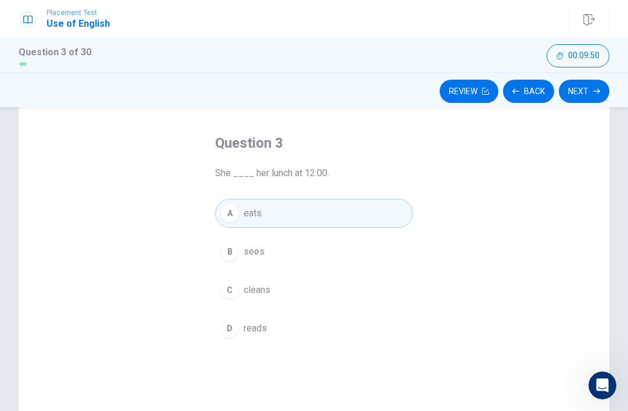
click at [605, 88] on button "Next" at bounding box center [584, 91] width 51 height 23
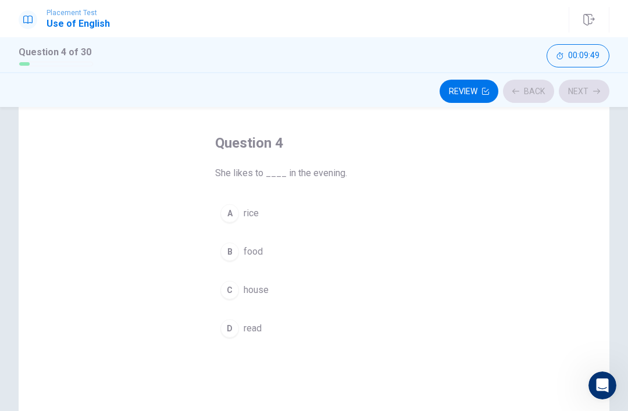
click at [239, 264] on button "B food" at bounding box center [314, 251] width 198 height 29
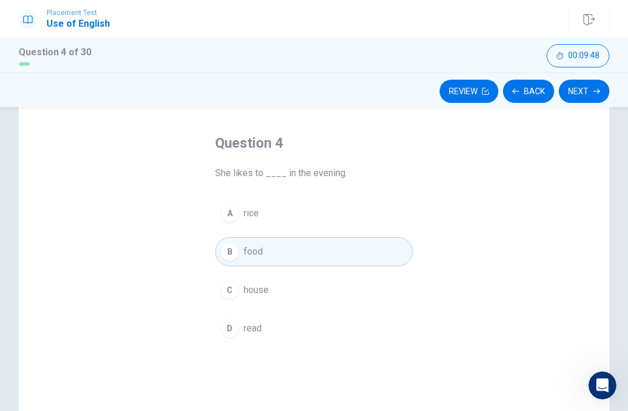
click at [585, 99] on button "Next" at bounding box center [584, 91] width 51 height 23
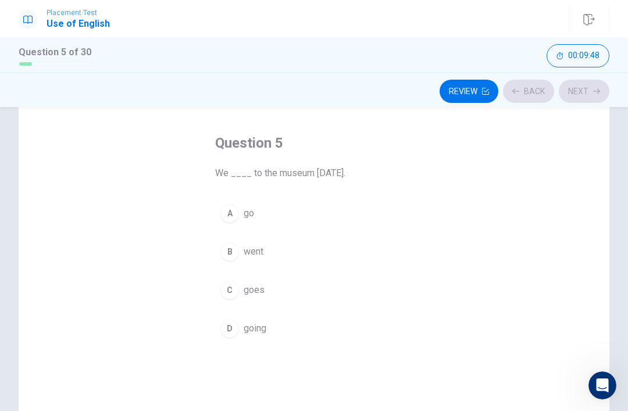
click at [248, 289] on span "goes" at bounding box center [254, 290] width 21 height 14
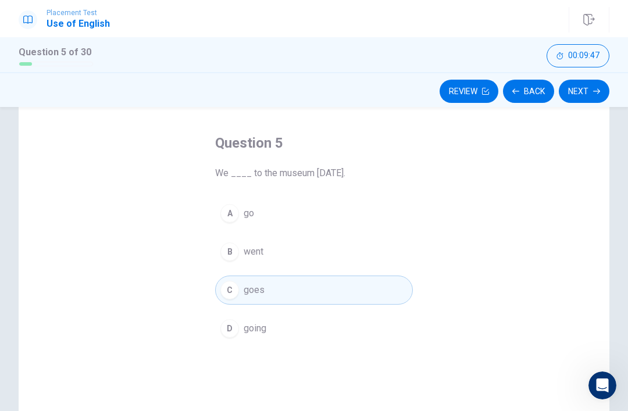
click at [598, 89] on icon "button" at bounding box center [596, 91] width 7 height 5
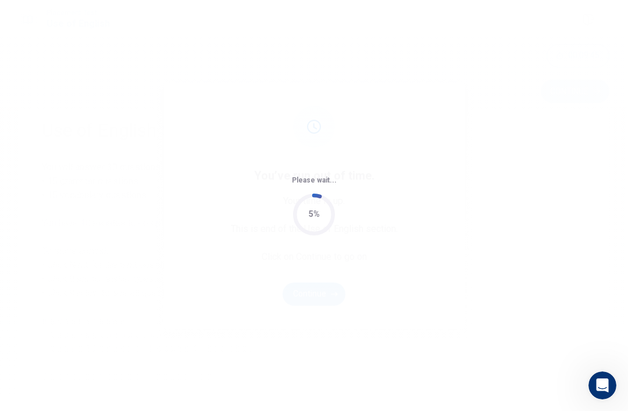
scroll to position [0, 0]
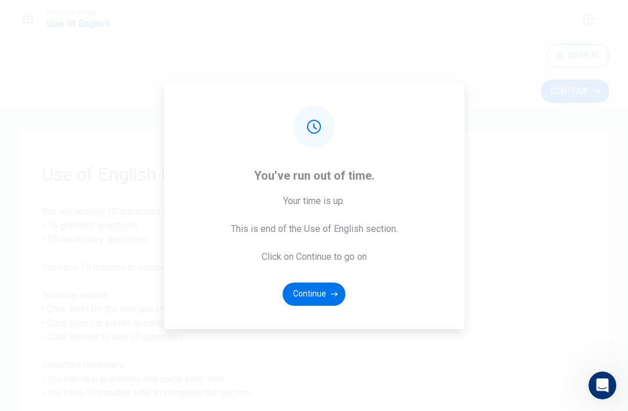
click at [308, 304] on button "Continue" at bounding box center [314, 294] width 63 height 23
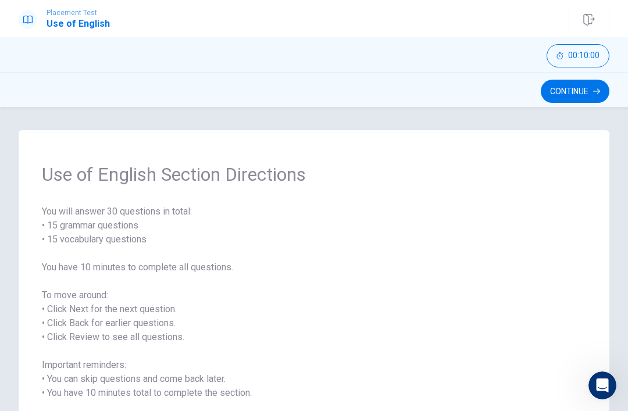
click at [594, 80] on button "Continue" at bounding box center [575, 91] width 69 height 23
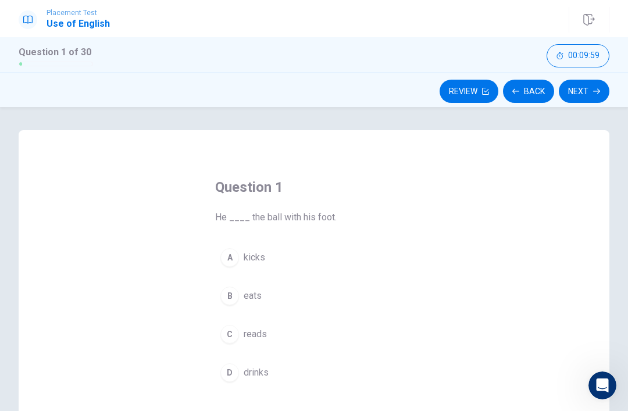
click at [249, 257] on span "kicks" at bounding box center [255, 258] width 22 height 14
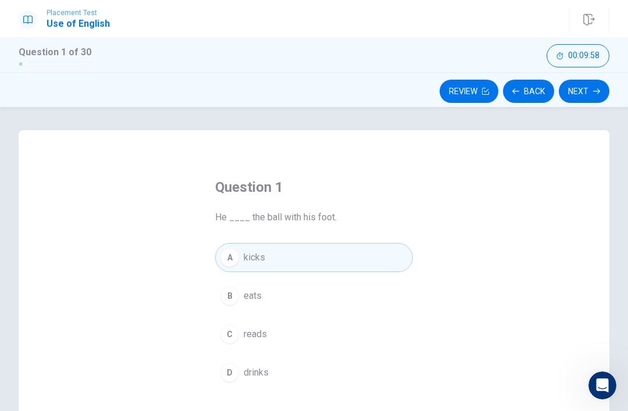
click at [579, 98] on button "Next" at bounding box center [584, 91] width 51 height 23
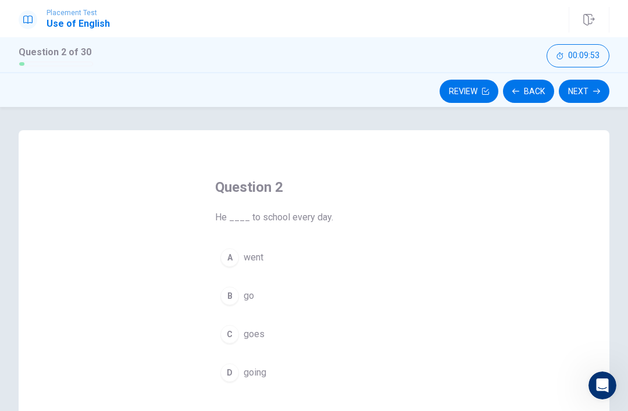
click at [254, 258] on span "went" at bounding box center [254, 258] width 20 height 14
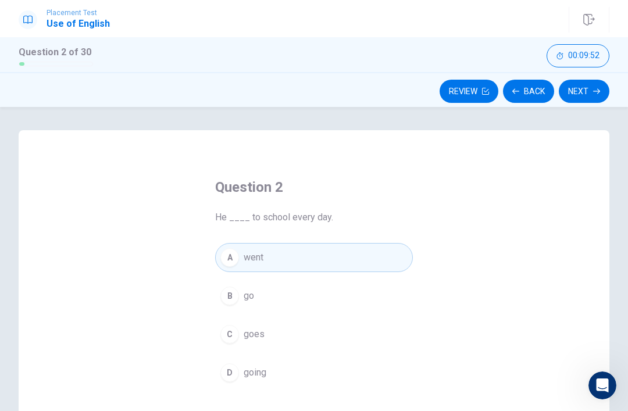
click at [589, 92] on button "Next" at bounding box center [584, 91] width 51 height 23
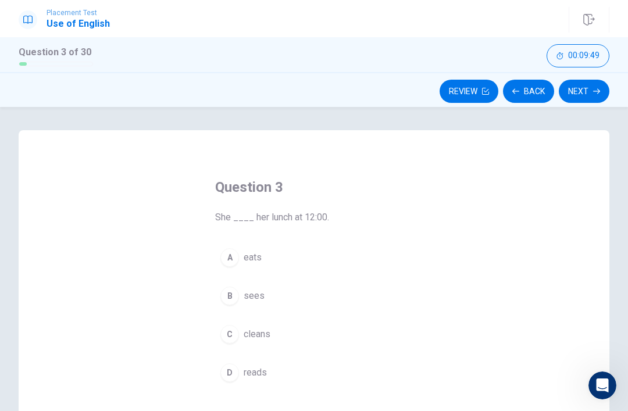
click at [225, 265] on div "A" at bounding box center [229, 257] width 19 height 19
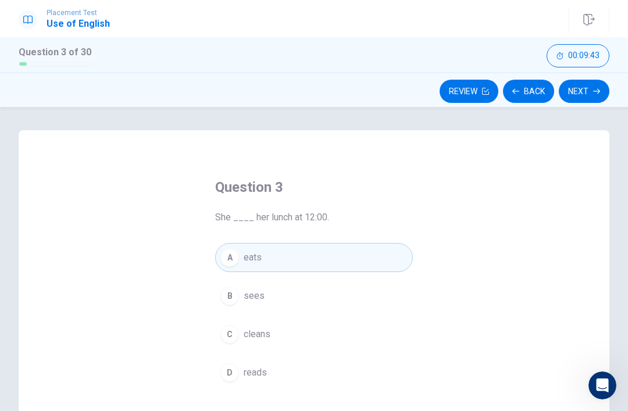
click at [585, 85] on button "Next" at bounding box center [584, 91] width 51 height 23
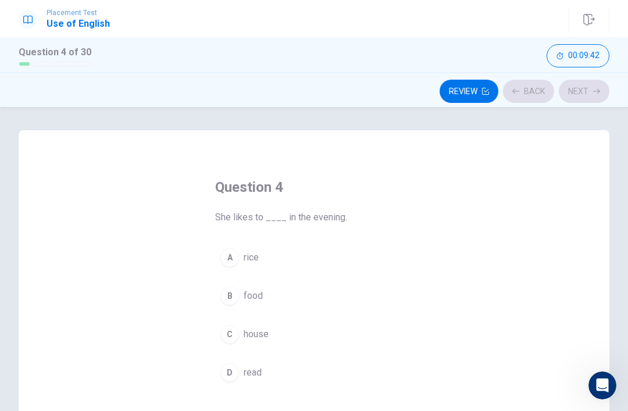
click at [247, 307] on button "B food" at bounding box center [314, 295] width 198 height 29
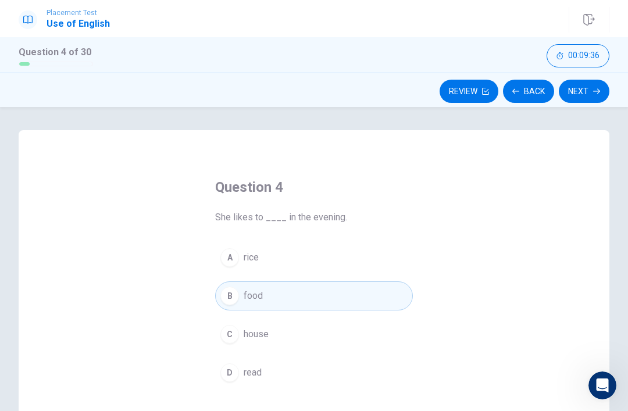
click at [580, 100] on button "Next" at bounding box center [584, 91] width 51 height 23
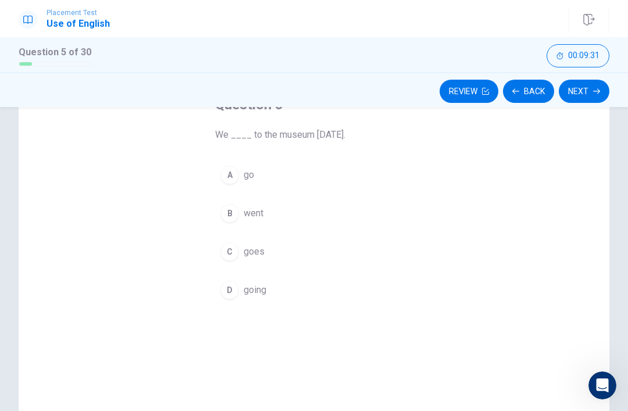
scroll to position [80, 0]
click at [231, 289] on div "D" at bounding box center [229, 293] width 19 height 19
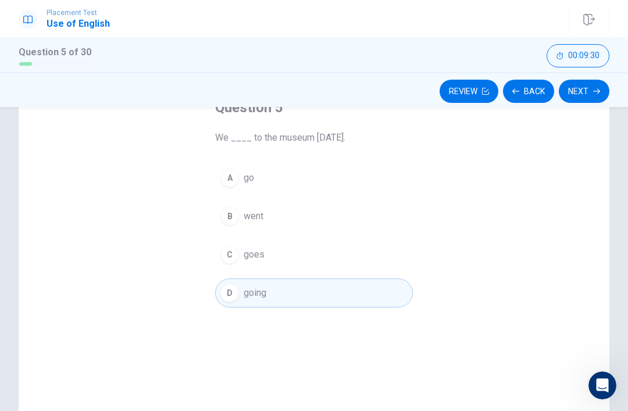
click at [587, 94] on button "Next" at bounding box center [584, 91] width 51 height 23
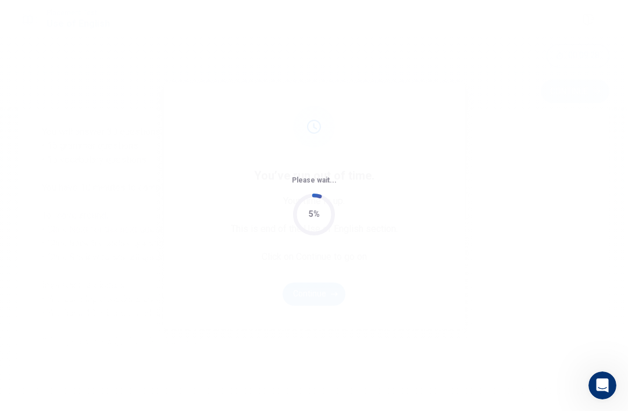
scroll to position [0, 0]
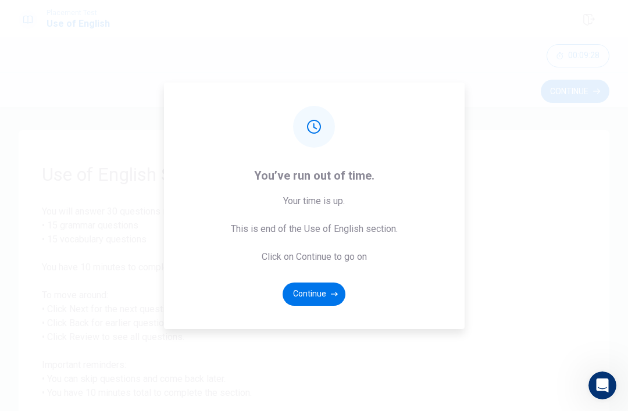
click at [300, 306] on button "Continue" at bounding box center [314, 294] width 63 height 23
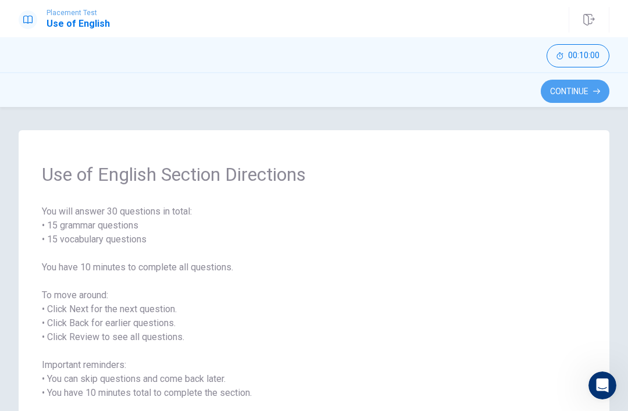
click at [578, 91] on button "Continue" at bounding box center [575, 91] width 69 height 23
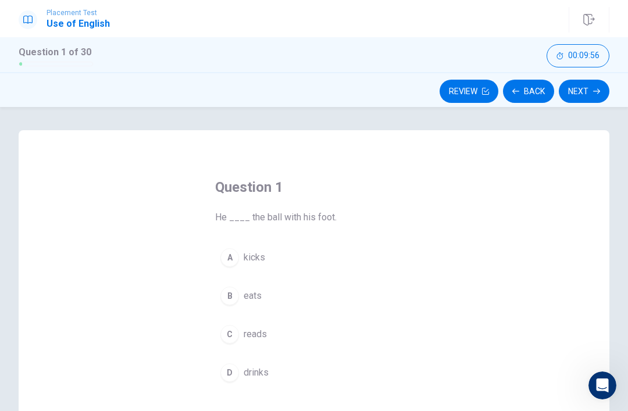
click at [588, 91] on button "Next" at bounding box center [584, 91] width 51 height 23
click at [456, 95] on button "Review" at bounding box center [469, 91] width 59 height 23
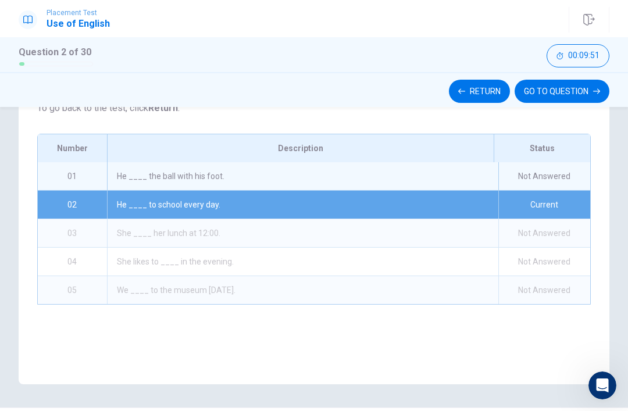
scroll to position [142, 0]
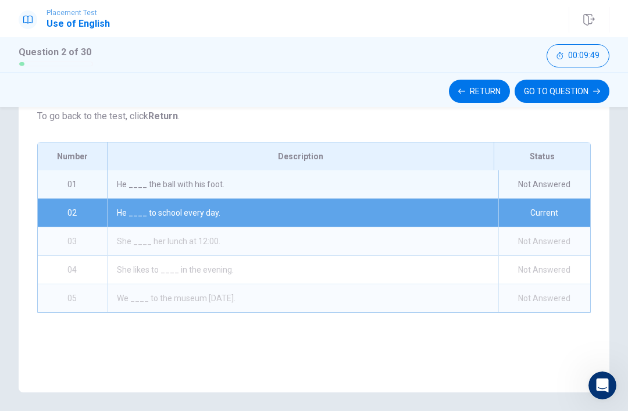
click at [275, 203] on div "He ____ to school every day." at bounding box center [302, 213] width 391 height 28
click at [263, 198] on div "He ____ the ball with his foot." at bounding box center [302, 184] width 391 height 28
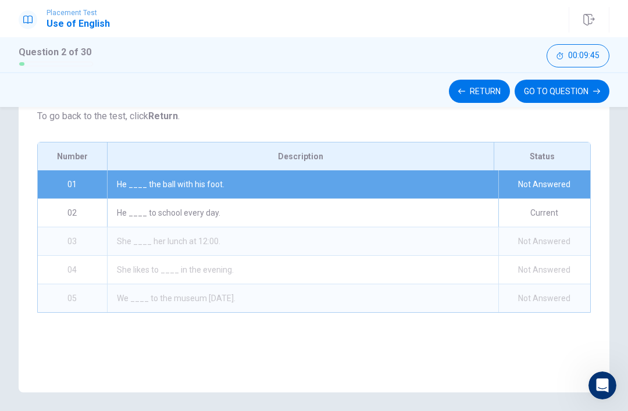
click at [548, 93] on button "GO TO QUESTION" at bounding box center [562, 91] width 95 height 23
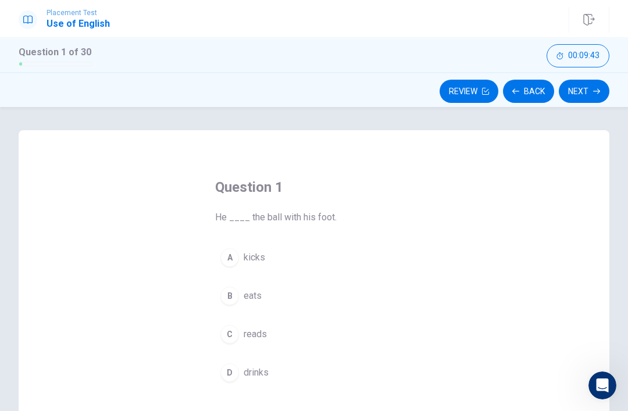
scroll to position [0, 0]
click at [258, 252] on span "kicks" at bounding box center [255, 258] width 22 height 14
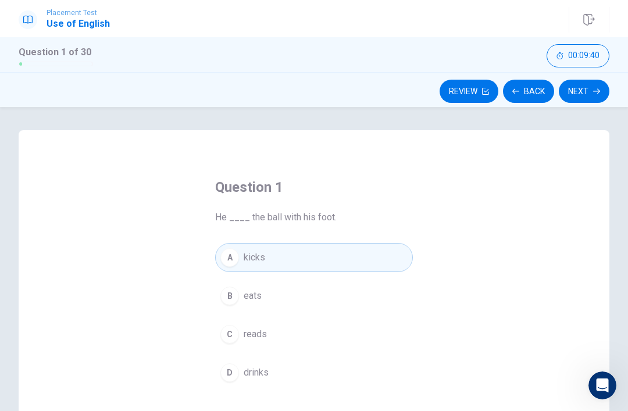
click at [596, 92] on icon "button" at bounding box center [596, 91] width 7 height 7
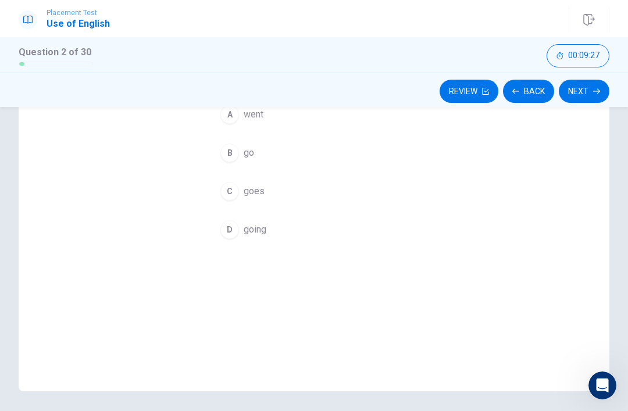
scroll to position [141, 0]
click at [247, 227] on span "going" at bounding box center [255, 231] width 23 height 14
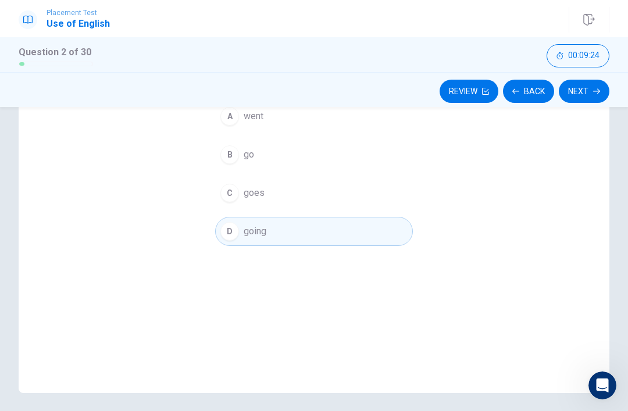
click at [574, 91] on button "Next" at bounding box center [584, 91] width 51 height 23
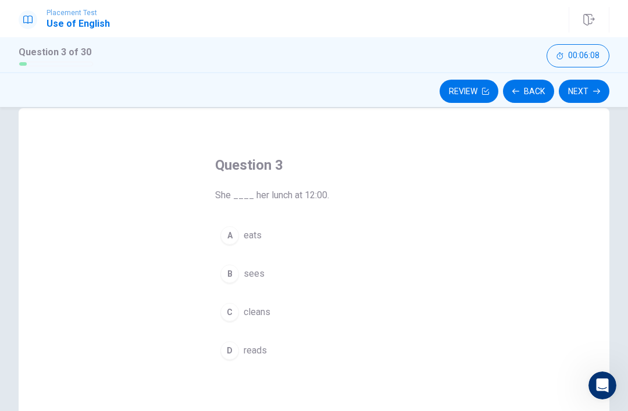
scroll to position [26, 0]
click at [224, 244] on button "A eats" at bounding box center [314, 231] width 198 height 29
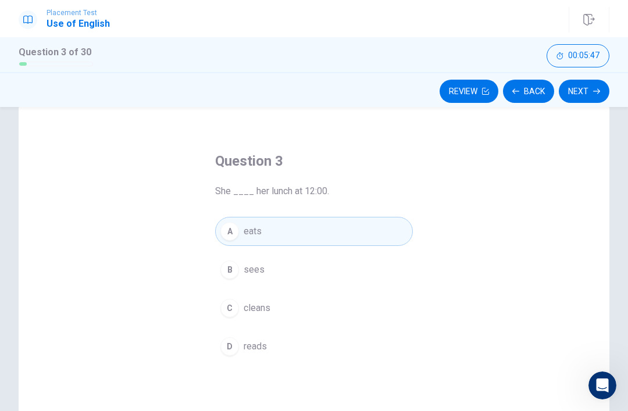
click at [576, 101] on button "Next" at bounding box center [584, 91] width 51 height 23
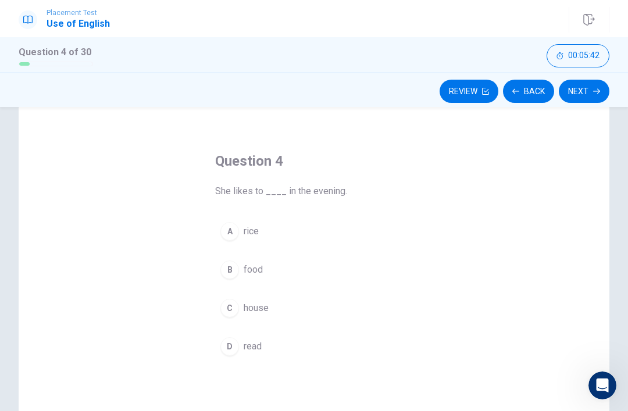
click at [150, 213] on div "Question 4 She likes to ____ in the evening. A rice B food C house D read" at bounding box center [314, 306] width 591 height 404
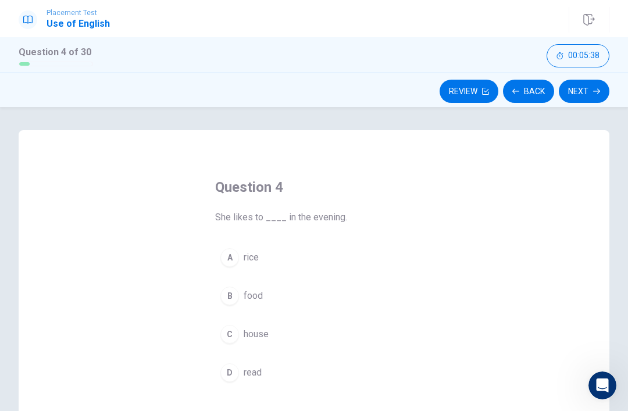
scroll to position [0, 0]
click at [237, 301] on div "B" at bounding box center [229, 296] width 19 height 19
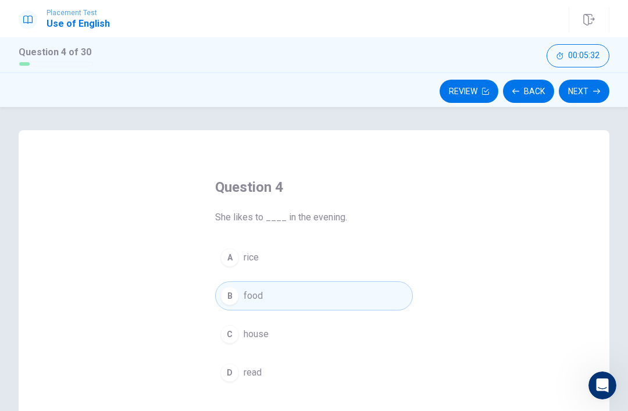
click at [590, 98] on button "Next" at bounding box center [584, 91] width 51 height 23
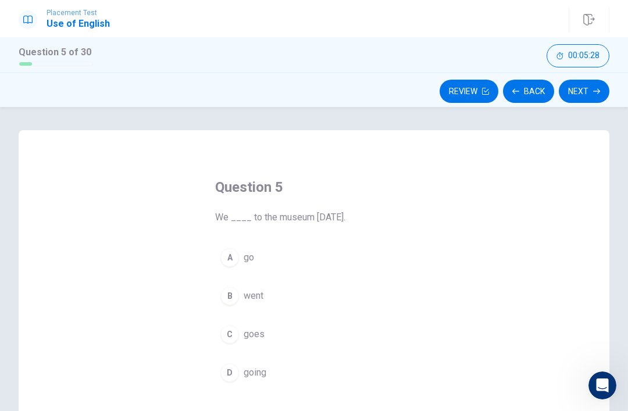
click at [160, 233] on div "Question 5 We ____ to the museum yesterday. A go B went C goes D going" at bounding box center [314, 332] width 591 height 404
click at [247, 271] on button "A go" at bounding box center [314, 257] width 198 height 29
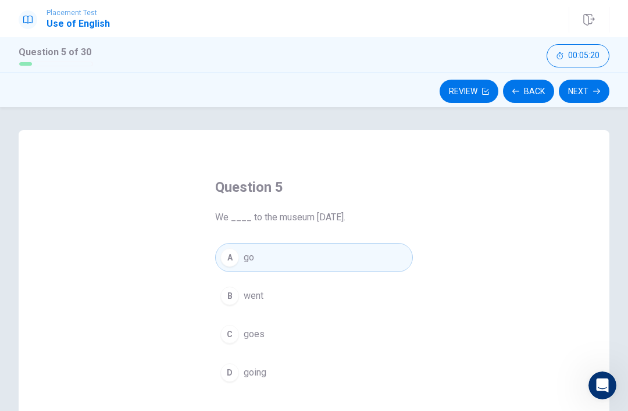
click at [577, 91] on button "Next" at bounding box center [584, 91] width 51 height 23
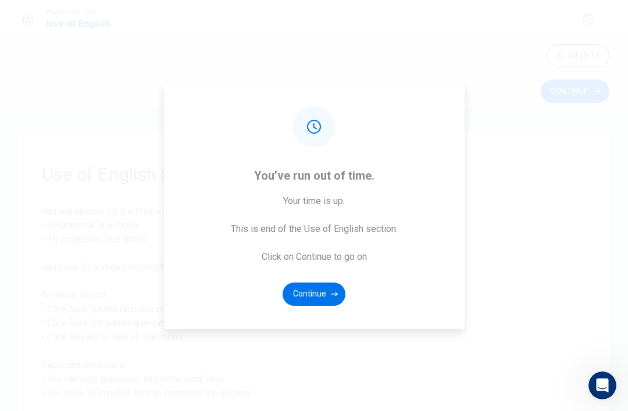
click at [324, 298] on div "You’ve run out of time. Your time is up. This is end of the Use of English sect…" at bounding box center [314, 206] width 301 height 247
click at [337, 299] on div "You’ve run out of time. Your time is up. This is end of the Use of English sect…" at bounding box center [314, 206] width 301 height 247
click at [482, 368] on div "You’ve run out of time. Your time is up. This is end of the Use of English sect…" at bounding box center [314, 205] width 628 height 411
click at [314, 306] on button "Continue" at bounding box center [314, 294] width 63 height 23
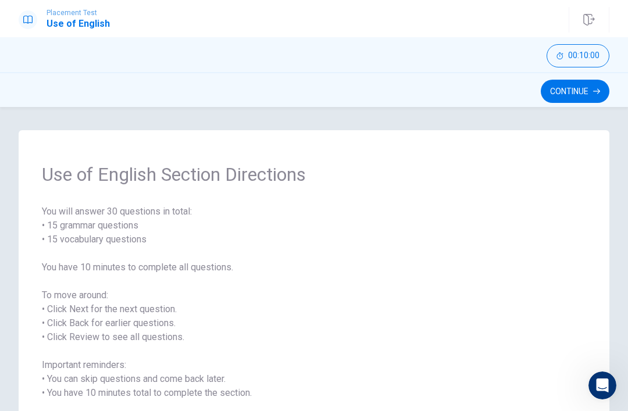
click at [592, 98] on button "Continue" at bounding box center [575, 91] width 69 height 23
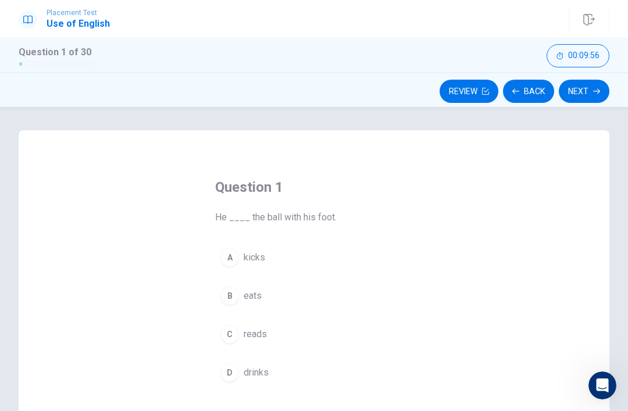
click at [582, 20] on button "button" at bounding box center [589, 20] width 41 height 26
click at [584, 22] on icon "button" at bounding box center [588, 20] width 11 height 12
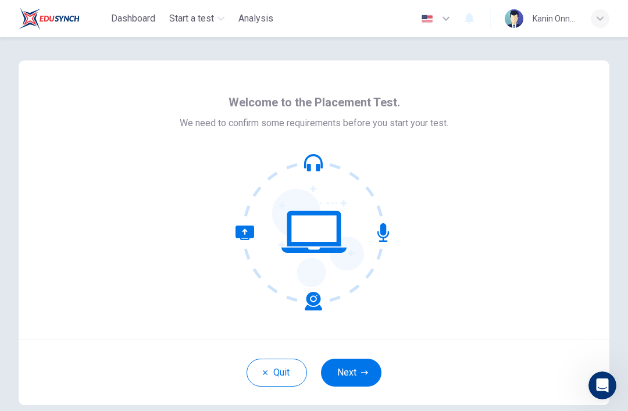
click at [351, 381] on button "Next" at bounding box center [351, 373] width 60 height 28
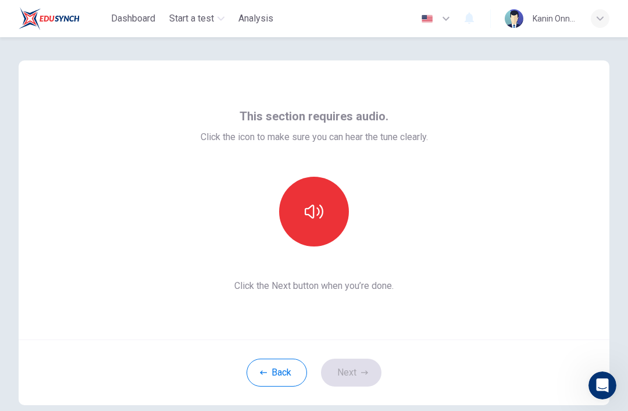
click at [305, 216] on icon "button" at bounding box center [314, 211] width 19 height 19
click at [340, 379] on button "Next" at bounding box center [351, 373] width 60 height 28
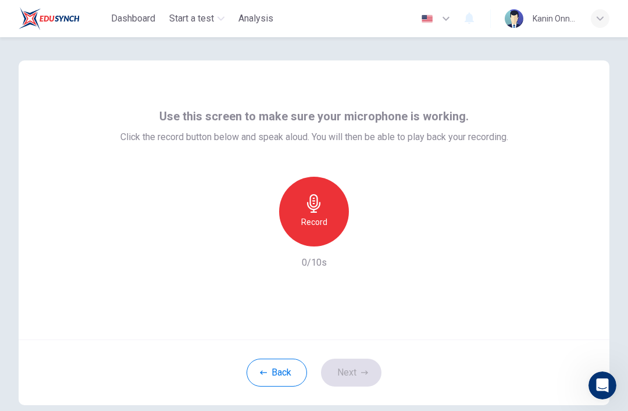
click at [306, 202] on icon "button" at bounding box center [314, 203] width 19 height 19
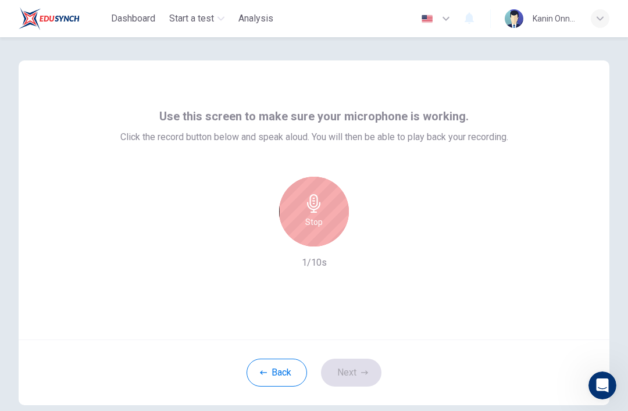
click at [341, 370] on div "Back Next" at bounding box center [314, 373] width 591 height 66
click at [301, 208] on div "Stop" at bounding box center [314, 212] width 70 height 70
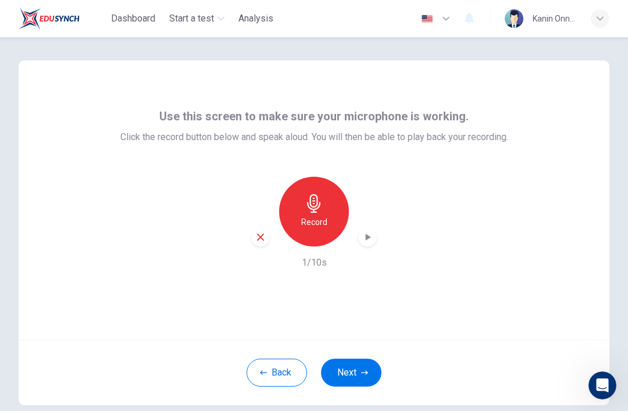
click at [344, 370] on button "Next" at bounding box center [351, 373] width 60 height 28
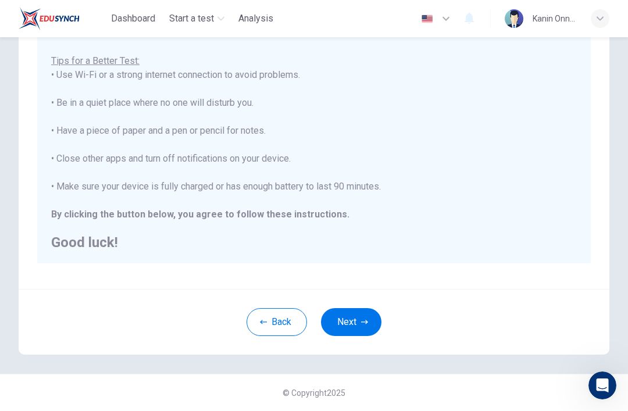
click at [344, 320] on button "Next" at bounding box center [351, 322] width 60 height 28
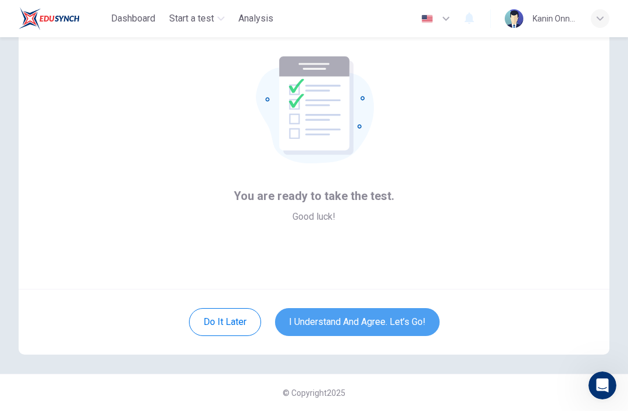
click at [345, 333] on button "I understand and agree. Let’s go!" at bounding box center [357, 322] width 165 height 28
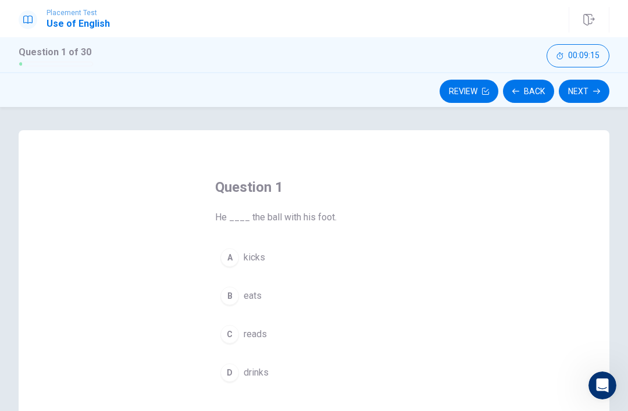
click at [56, 17] on h1 "Use of English" at bounding box center [78, 24] width 63 height 14
click at [586, 12] on button "button" at bounding box center [589, 20] width 41 height 26
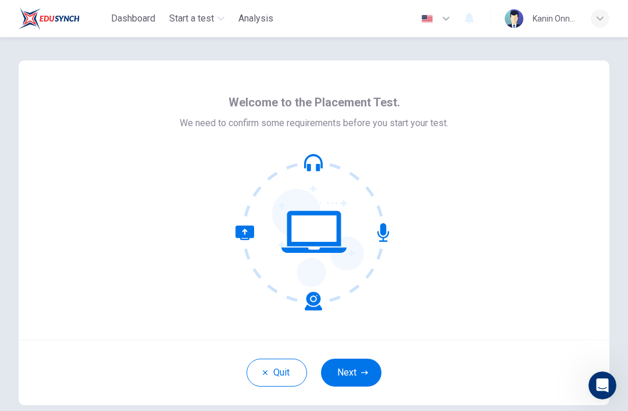
click at [359, 376] on button "Next" at bounding box center [351, 373] width 60 height 28
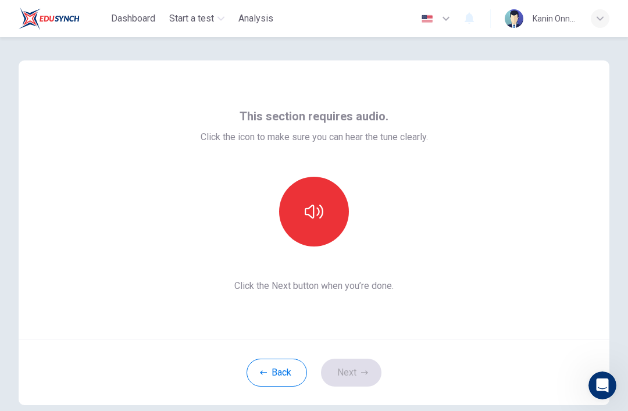
click at [276, 376] on button "Back" at bounding box center [277, 373] width 60 height 28
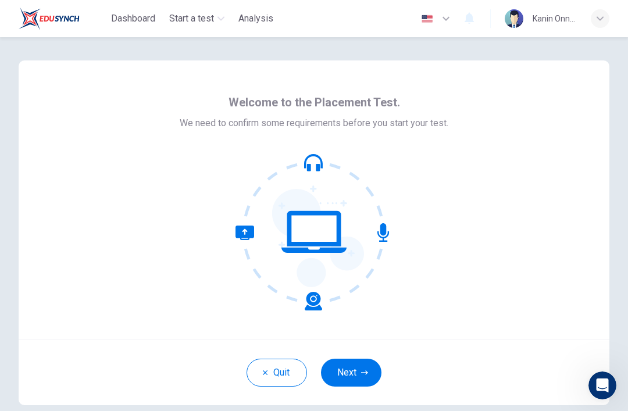
click at [278, 376] on button "Quit" at bounding box center [277, 373] width 60 height 28
click at [276, 376] on button "Quit" at bounding box center [277, 373] width 60 height 28
